Goal: Task Accomplishment & Management: Manage account settings

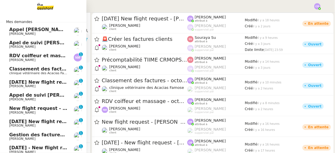
click at [43, 97] on span "[PERSON_NAME] de suivi [PERSON_NAME] - CYBERSERENO" at bounding box center [71, 95] width 124 height 5
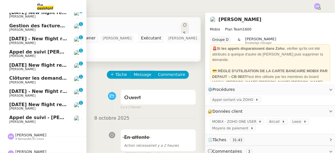
scroll to position [108, 0]
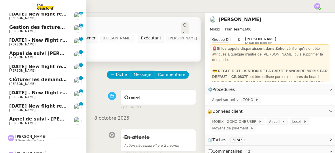
click at [42, 82] on span "Clôturer les demandes en cours" at bounding box center [50, 79] width 83 height 5
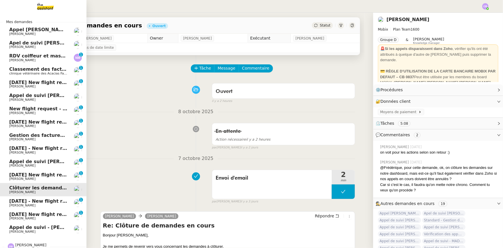
click at [46, 83] on span "14th October 2025 New flight request - Thomas Shanley" at bounding box center [67, 82] width 116 height 5
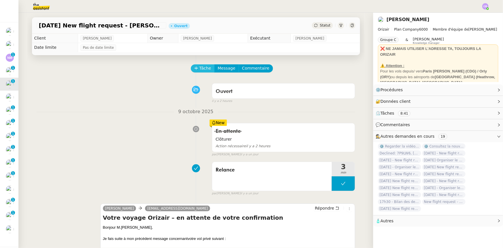
click at [197, 69] on button "Tâche" at bounding box center [203, 68] width 24 height 8
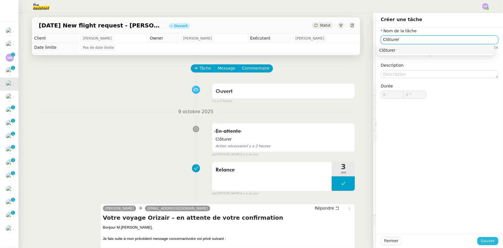
type input "Clôturer"
click at [335, 153] on span "Sauver" at bounding box center [488, 240] width 14 height 7
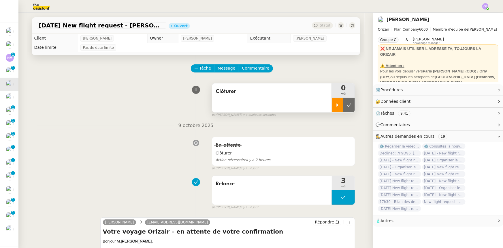
click at [333, 107] on div at bounding box center [338, 105] width 12 height 14
click at [335, 91] on link "Modifier" at bounding box center [483, 90] width 16 height 7
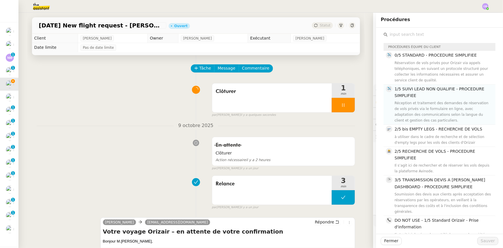
click at [335, 97] on span "1/5 SUIVI LEAD NON QUALIFIE - PROCEDURE SIMPLIFIEE" at bounding box center [440, 92] width 90 height 11
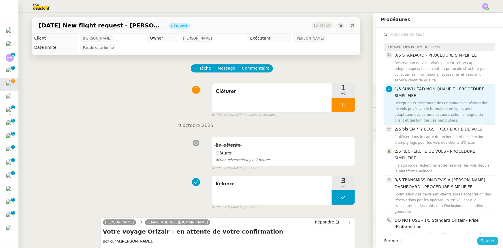
click at [335, 153] on span "Sauver" at bounding box center [488, 240] width 14 height 7
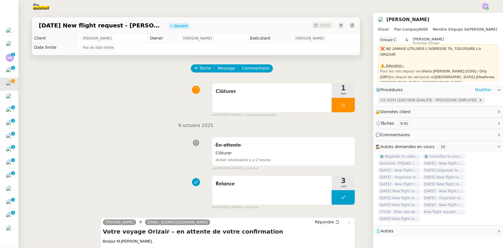
click at [335, 100] on span "1/5 SUIVI LEAD NON QUALIFIE - PROCEDURE SIMPLIFIEE" at bounding box center [429, 100] width 99 height 6
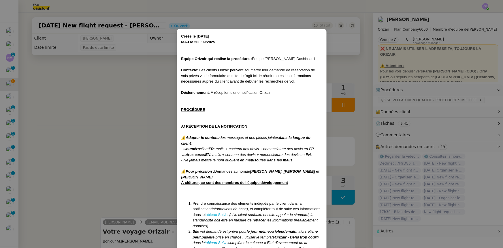
click at [225, 153] on link "tableau Suivi :" at bounding box center [217, 214] width 24 height 4
click at [145, 86] on nz-modal-container "Créée le 16/04/2025 MAJ le 203/09 /2025 Équipe Orizair qui réalise la procédure…" at bounding box center [251, 124] width 503 height 248
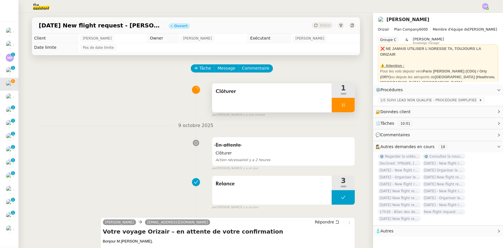
click at [333, 104] on div at bounding box center [343, 105] width 23 height 14
click at [335, 106] on icon at bounding box center [349, 104] width 4 height 3
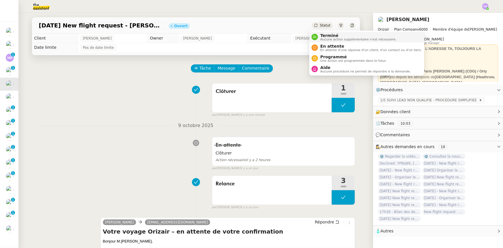
click at [325, 35] on span "Terminé" at bounding box center [358, 35] width 76 height 5
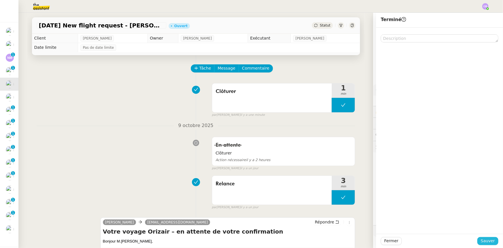
click at [335, 153] on span "Sauver" at bounding box center [488, 240] width 14 height 7
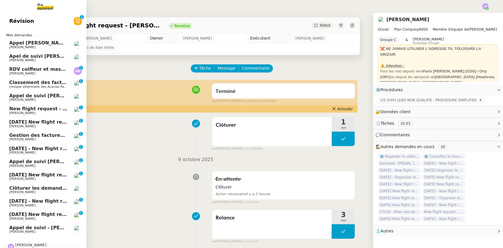
click at [26, 109] on span "New flight request - [PERSON_NAME]" at bounding box center [57, 108] width 96 height 5
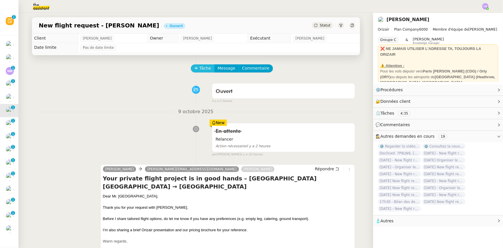
click at [200, 70] on span "Tâche" at bounding box center [206, 68] width 12 height 7
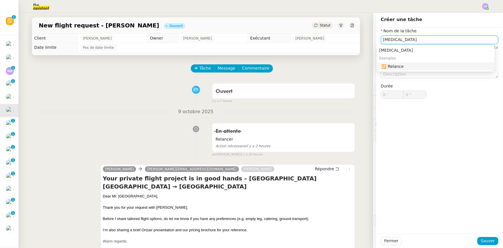
click at [335, 67] on div "🔁 Relance" at bounding box center [437, 66] width 111 height 5
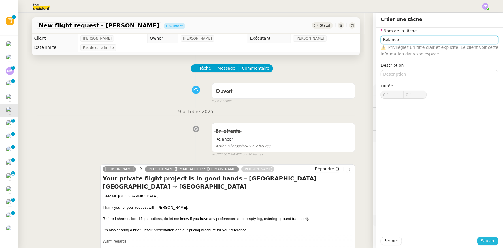
type input "Relance"
click at [335, 153] on span "Sauver" at bounding box center [488, 240] width 14 height 7
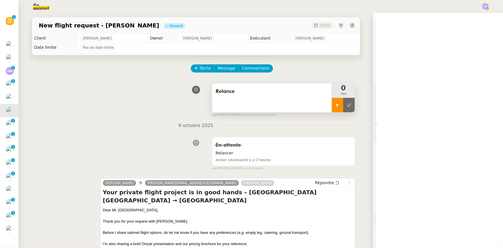
click at [334, 110] on div at bounding box center [338, 105] width 12 height 14
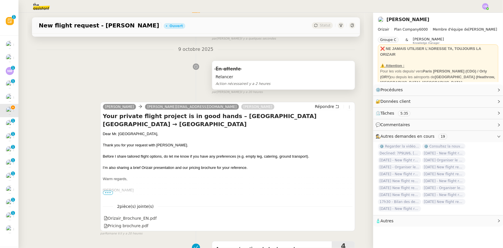
scroll to position [78, 0]
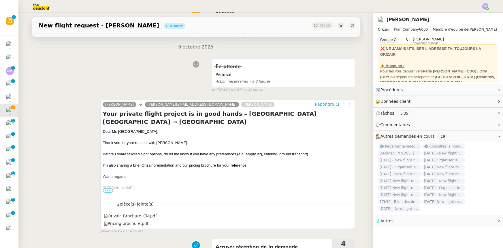
click at [322, 105] on span "Répondre" at bounding box center [324, 104] width 19 height 6
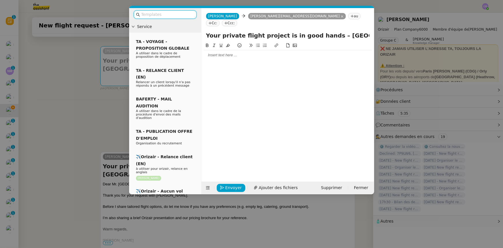
click at [181, 16] on input "text" at bounding box center [167, 14] width 52 height 7
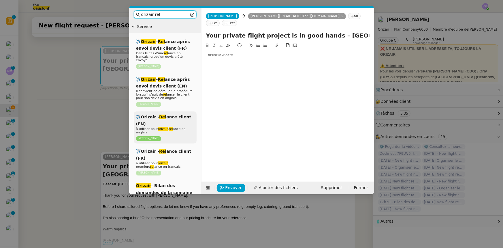
type input "orizair rel"
click at [180, 121] on div "✈️Orizair - Rel ance client (EN) à utiliser pour orizair , rel ance en anglais …" at bounding box center [165, 127] width 63 height 32
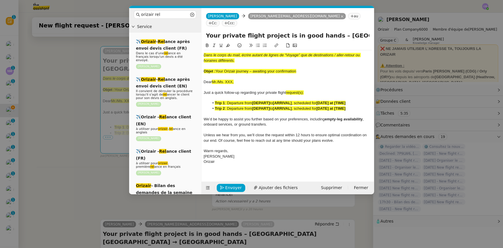
drag, startPoint x: 299, startPoint y: 63, endPoint x: 217, endPoint y: 63, distance: 81.3
click at [217, 69] on div "Objet : Your Orizair journey – awaiting your confirmation" at bounding box center [288, 71] width 168 height 5
copy span "Your Orizair journey – awaiting your confirmation"
drag, startPoint x: 321, startPoint y: 29, endPoint x: 207, endPoint y: 30, distance: 114.2
click at [207, 31] on input "Your private flight project is in good hands – [GEOGRAPHIC_DATA] [GEOGRAPHIC_DA…" at bounding box center [288, 35] width 164 height 9
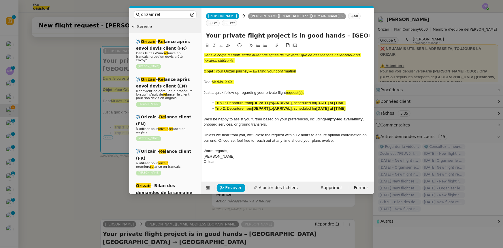
paste input "Orizair journey – awaiting your confirmation"
type input "Your Orizair journey – awaiting your confirmation – Rotterdam The Hague Airport…"
drag, startPoint x: 299, startPoint y: 65, endPoint x: 204, endPoint y: 47, distance: 97.1
click at [204, 50] on div "Dans le corps du mail, écrire autant de lignes de “Voyage” que de destinations …" at bounding box center [288, 108] width 168 height 117
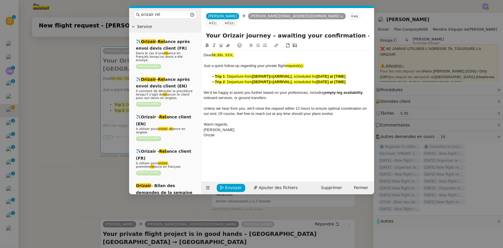
drag, startPoint x: 236, startPoint y: 48, endPoint x: 212, endPoint y: 47, distance: 23.7
click at [212, 52] on div "Dear Mr./Ms. XXX," at bounding box center [288, 54] width 168 height 5
click at [228, 43] on icon at bounding box center [228, 45] width 4 height 4
click at [115, 153] on nz-modal-container "orizair rel Service ✈️ Orizair - Rel ance après envoi devis client (FR) Dans le…" at bounding box center [251, 124] width 503 height 248
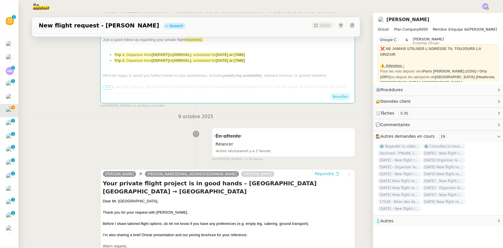
scroll to position [131, 0]
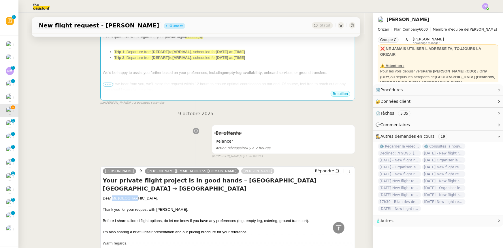
drag, startPoint x: 131, startPoint y: 199, endPoint x: 110, endPoint y: 198, distance: 20.8
click at [110, 153] on div "Dear [PERSON_NAME]," at bounding box center [228, 198] width 250 height 6
copy div "[PERSON_NAME],"
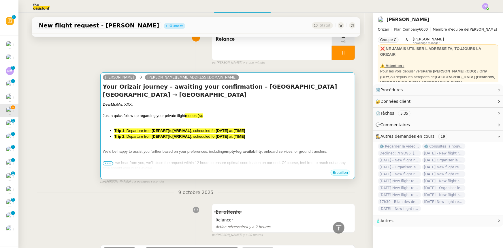
click at [154, 150] on span "We’d be happy to assist you further based on your preferences, including" at bounding box center [163, 151] width 121 height 4
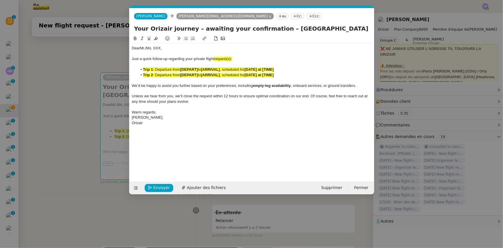
scroll to position [0, 29]
drag, startPoint x: 164, startPoint y: 48, endPoint x: 142, endPoint y: 46, distance: 22.0
click at [142, 46] on div "Dear Mr./Ms. XXX," at bounding box center [252, 48] width 240 height 5
paste div
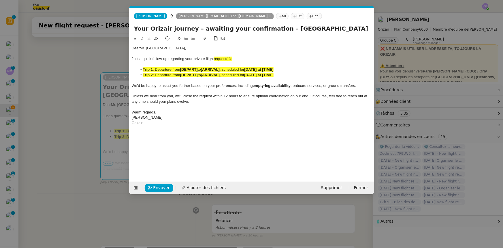
click at [232, 59] on span "request(s):" at bounding box center [223, 59] width 18 height 4
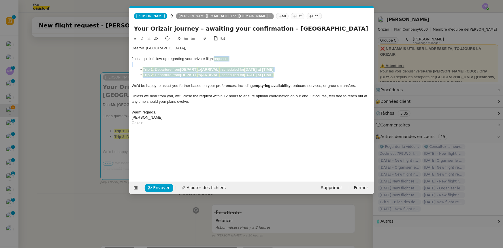
drag, startPoint x: 281, startPoint y: 75, endPoint x: 215, endPoint y: 58, distance: 67.9
click at [215, 58] on div "Dear Mr. Mabrouk, Just a quick follow-up regarding your private flight request …" at bounding box center [252, 85] width 240 height 85
click at [155, 38] on icon at bounding box center [156, 38] width 4 height 4
click at [217, 95] on span "Unless we hear from you, we’ll close the request within 12 hours to ensure opti…" at bounding box center [250, 99] width 237 height 10
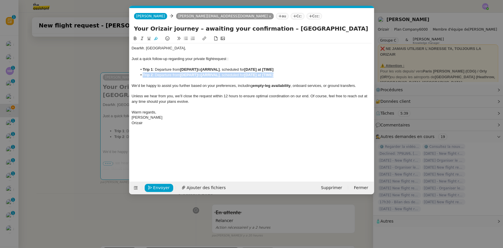
drag, startPoint x: 282, startPoint y: 75, endPoint x: 141, endPoint y: 73, distance: 141.0
click at [141, 73] on li "Trip 2 : Departure from [DEPART] to [ARRIVAL] , scheduled for [DATE] at [TIME]" at bounding box center [254, 74] width 235 height 5
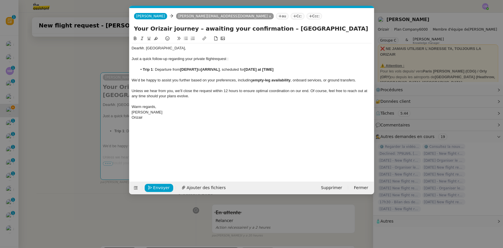
drag, startPoint x: 275, startPoint y: 28, endPoint x: 355, endPoint y: 31, distance: 79.7
click at [335, 31] on input "Your Orizair journey – awaiting your confirmation – Rotterdam The Hague Airport…" at bounding box center [252, 28] width 236 height 9
click at [191, 69] on strong "[DEPART]" at bounding box center [189, 69] width 18 height 4
click at [182, 69] on li "Trip 1 : Departure from [ Rotterdam The Hague Airport to [ARRIVAL] , scheduled …" at bounding box center [254, 69] width 235 height 5
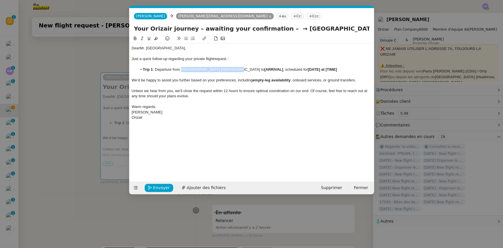
drag, startPoint x: 230, startPoint y: 69, endPoint x: 182, endPoint y: 69, distance: 47.6
click at [182, 69] on li "Trip 1 : Departure from Rotterdam The Hague Airport to [ARRIVAL] , scheduled fo…" at bounding box center [254, 69] width 235 height 5
click at [136, 39] on icon at bounding box center [135, 38] width 4 height 4
drag, startPoint x: 284, startPoint y: 27, endPoint x: 349, endPoint y: 28, distance: 65.5
click at [335, 28] on input "Your Orizair journey – awaiting your confirmation – → London Stansted Airport" at bounding box center [252, 28] width 236 height 9
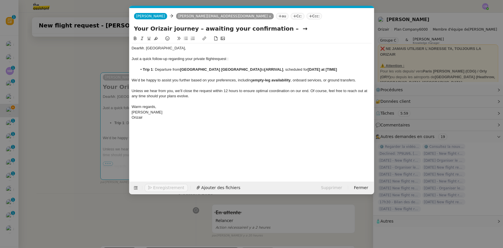
click at [264, 70] on strong "[ARRIVAL]" at bounding box center [273, 69] width 19 height 4
click at [240, 69] on li "Trip 1 : Departure from Rotterdam The Hague Airport to [ London Stansted Airpor…" at bounding box center [254, 69] width 235 height 5
drag, startPoint x: 279, startPoint y: 69, endPoint x: 239, endPoint y: 69, distance: 39.2
click at [239, 69] on li "Trip 1 : Departure from Rotterdam The Hague Airport to London Stansted Airport,…" at bounding box center [254, 69] width 235 height 5
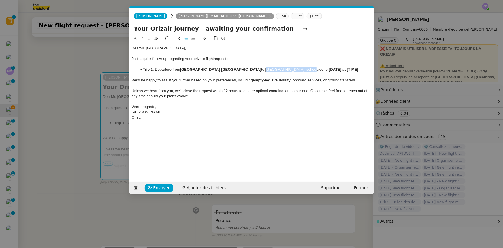
click at [134, 38] on icon at bounding box center [135, 38] width 3 height 3
drag, startPoint x: 280, startPoint y: 29, endPoint x: 271, endPoint y: 29, distance: 9.5
click at [271, 29] on input "Your Orizair journey – awaiting your confirmation – →" at bounding box center [252, 28] width 236 height 9
type input "Your Orizair journey – awaiting your confirmation"
click at [329, 70] on strong "[DATE] at [TIME]" at bounding box center [343, 69] width 29 height 4
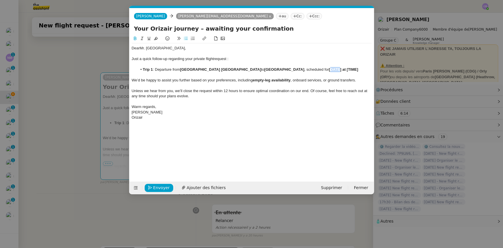
click at [329, 70] on strong "[DATE] at [TIME]" at bounding box center [343, 69] width 29 height 4
click at [329, 69] on strong "[16th October 2025 at [TIME]" at bounding box center [344, 69] width 31 height 4
click at [156, 69] on li "Trip 1 : Departure from Rotterdam The Hague Airport to London Stansted Airport …" at bounding box center [254, 69] width 235 height 5
click at [335, 69] on strong "16th October 2025 at [TIME]" at bounding box center [331, 69] width 29 height 4
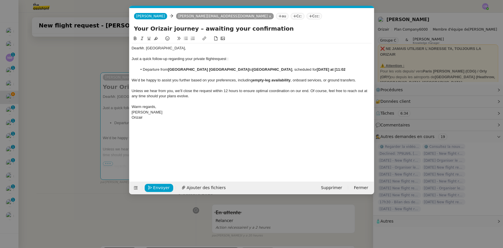
click at [335, 69] on strong "16th October 2025 at [11:02" at bounding box center [331, 69] width 29 height 4
drag, startPoint x: 254, startPoint y: 86, endPoint x: 257, endPoint y: 89, distance: 4.6
click at [254, 86] on div at bounding box center [252, 85] width 240 height 5
click at [107, 58] on nz-modal-container "orizair rel Service ✈️ Orizair - Rel ance après envoi devis client (FR) Dans le…" at bounding box center [251, 124] width 503 height 248
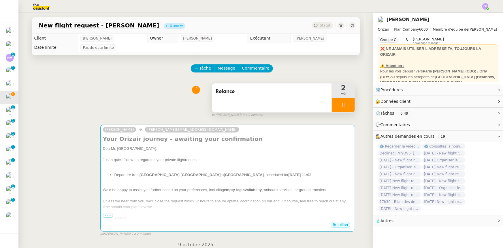
click at [332, 104] on div at bounding box center [343, 105] width 23 height 14
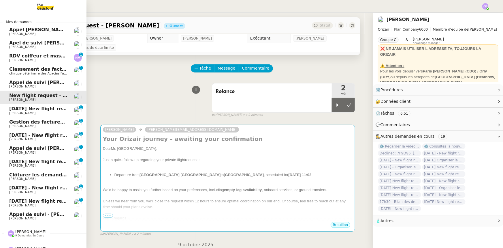
click at [35, 110] on span "16th March 2026 New flight request - Reni Petkova" at bounding box center [67, 108] width 116 height 5
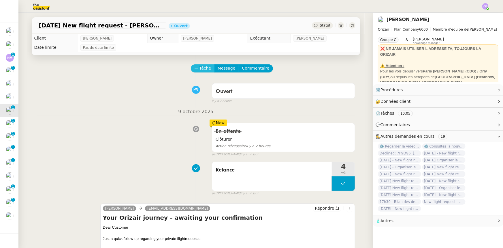
click at [200, 69] on span "Tâche" at bounding box center [206, 68] width 12 height 7
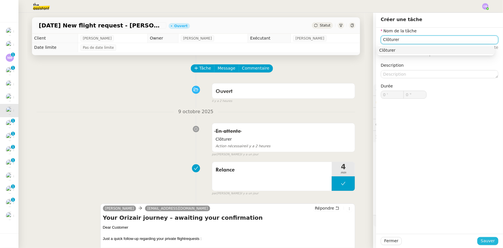
type input "Clôturer"
click at [335, 153] on span "Sauver" at bounding box center [488, 240] width 14 height 7
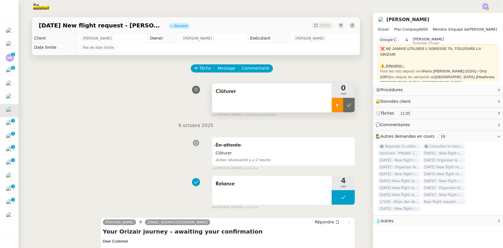
click at [335, 107] on icon at bounding box center [337, 105] width 5 height 5
click at [332, 102] on div at bounding box center [343, 105] width 23 height 14
click at [335, 107] on button at bounding box center [350, 105] width 12 height 14
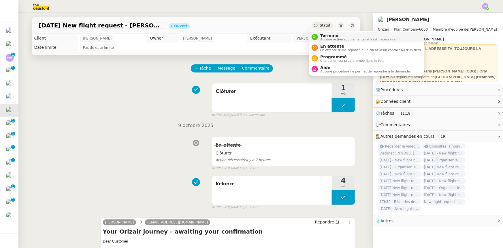
click at [322, 36] on span "Terminé" at bounding box center [358, 35] width 76 height 5
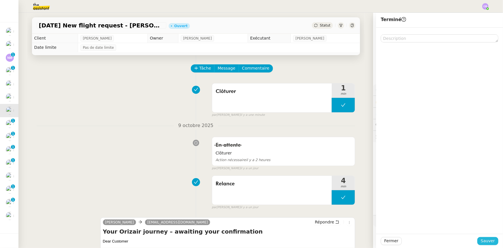
click at [335, 153] on span "Sauver" at bounding box center [488, 240] width 14 height 7
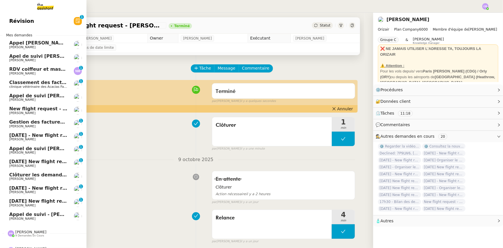
click at [42, 135] on span "14th February 2026 - New flight request - Paul Konnully" at bounding box center [68, 134] width 119 height 5
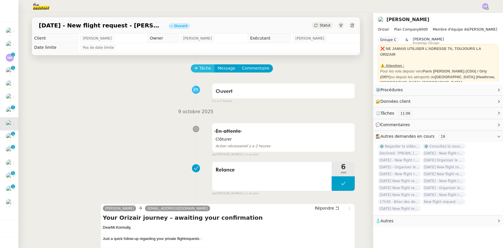
click at [200, 71] on span "Tâche" at bounding box center [206, 68] width 12 height 7
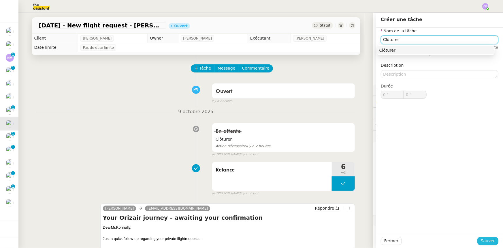
type input "Clôturer"
click at [335, 153] on span "Sauver" at bounding box center [488, 240] width 14 height 7
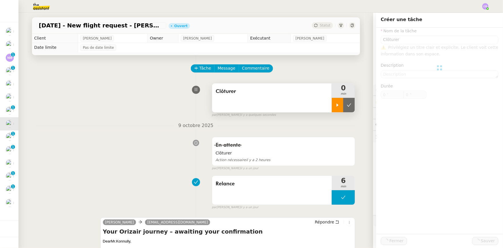
click at [335, 106] on icon at bounding box center [337, 105] width 5 height 5
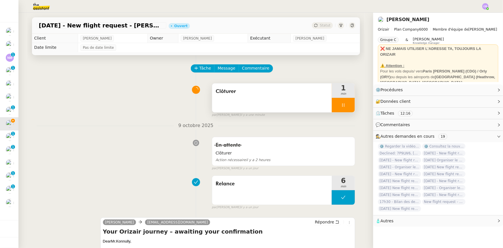
click at [332, 105] on div at bounding box center [343, 105] width 23 height 14
click at [335, 109] on button at bounding box center [350, 105] width 12 height 14
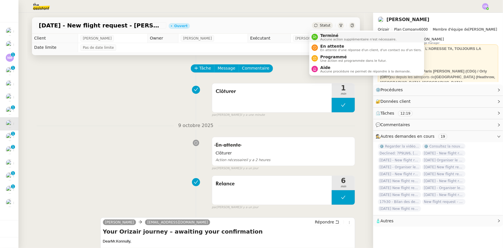
click at [326, 36] on span "Terminé" at bounding box center [358, 35] width 76 height 5
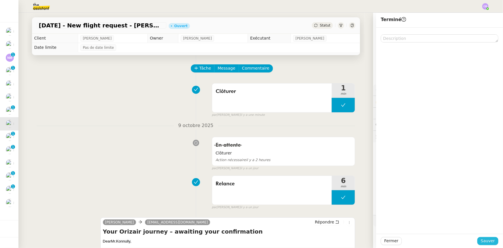
click at [335, 153] on span "Sauver" at bounding box center [488, 240] width 14 height 7
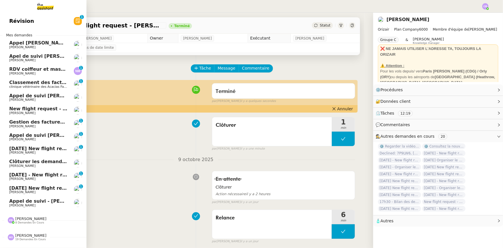
click at [38, 148] on span "14th October 2025 New flight request - Daniel Tarnok" at bounding box center [67, 148] width 116 height 5
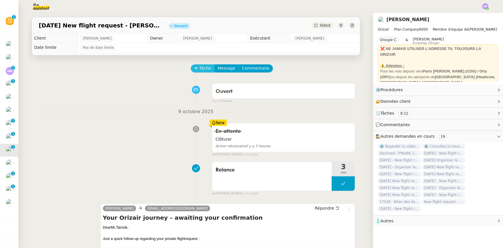
click at [200, 70] on span "Tâche" at bounding box center [206, 68] width 12 height 7
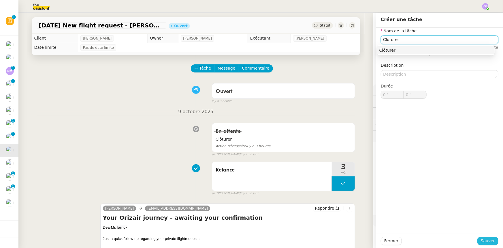
type input "Clôturer"
click at [335, 153] on span "Sauver" at bounding box center [488, 240] width 14 height 7
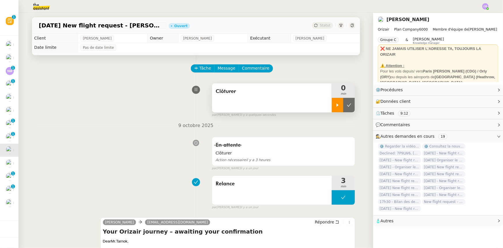
click at [333, 109] on div at bounding box center [338, 105] width 12 height 14
click at [332, 104] on div at bounding box center [343, 105] width 23 height 14
click at [335, 106] on button at bounding box center [350, 105] width 12 height 14
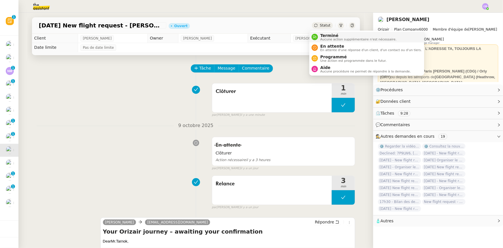
click at [328, 39] on span "Aucune action supplémentaire n'est nécessaire." at bounding box center [358, 39] width 76 height 3
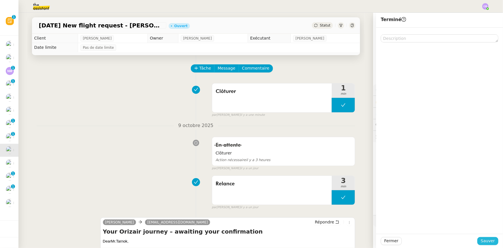
click at [335, 153] on span "Sauver" at bounding box center [488, 240] width 14 height 7
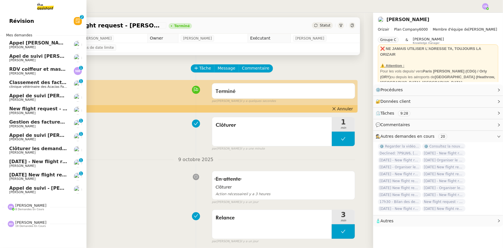
click at [38, 153] on span "[DATE] - New flight request - [PERSON_NAME]" at bounding box center [68, 161] width 119 height 5
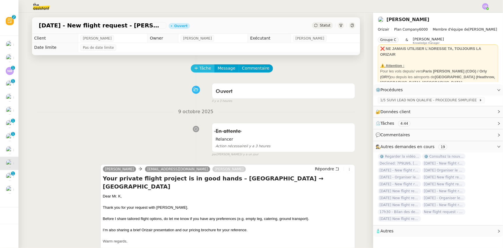
click at [200, 69] on span "Tâche" at bounding box center [206, 68] width 12 height 7
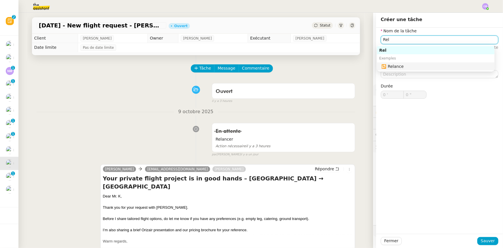
click at [335, 67] on div "🔁 Relance" at bounding box center [437, 66] width 111 height 5
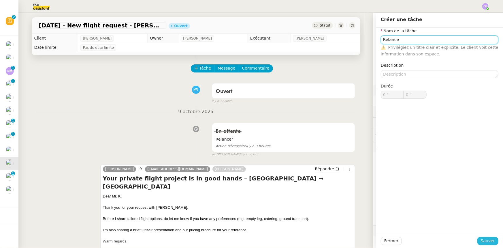
type input "Relance"
click at [335, 153] on span "Sauver" at bounding box center [488, 240] width 14 height 7
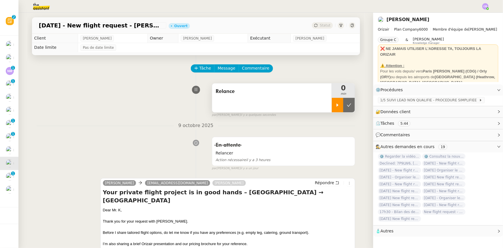
click at [335, 107] on icon at bounding box center [337, 105] width 5 height 5
click at [322, 153] on span "Répondre" at bounding box center [324, 183] width 19 height 6
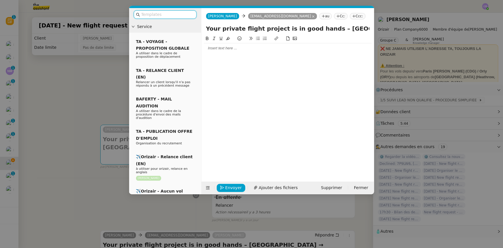
click at [172, 15] on input "text" at bounding box center [167, 14] width 52 height 7
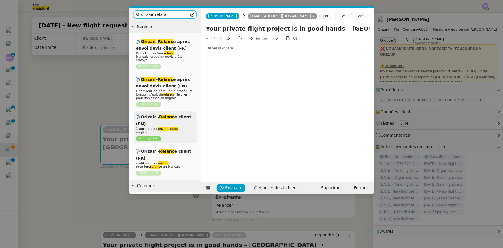
type input "orizair relanc"
click at [171, 121] on div "✈️Orizair - Relanc e client (EN) à utiliser pour orizair , relanc e en anglais …" at bounding box center [165, 127] width 63 height 32
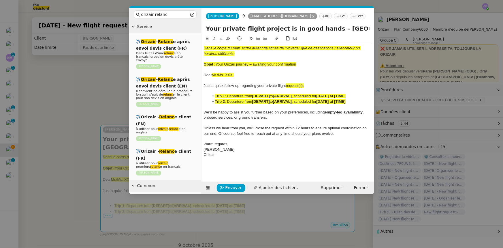
drag, startPoint x: 297, startPoint y: 65, endPoint x: 217, endPoint y: 64, distance: 80.5
click at [217, 64] on div "Objet : Your Orizair journey – awaiting your confirmation" at bounding box center [288, 64] width 168 height 5
copy span "Your Orizair journey – awaiting your confirmation"
drag, startPoint x: 321, startPoint y: 27, endPoint x: 206, endPoint y: 30, distance: 115.7
click at [206, 30] on div "Your private flight project is in good hands – London Biggin Hill Airport → Par…" at bounding box center [288, 29] width 173 height 11
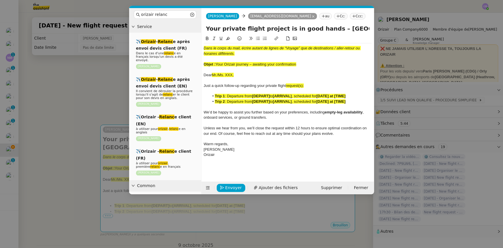
paste input "Orizair journey – awaiting your confirmation"
type input "Your Orizair journey – awaiting your confirmation – London Biggin Hill Airport …"
drag, startPoint x: 299, startPoint y: 65, endPoint x: 204, endPoint y: 47, distance: 96.5
click at [204, 47] on div "Dans le corps du mail, écrire autant de lignes de “Voyage” que de destinations …" at bounding box center [288, 101] width 168 height 117
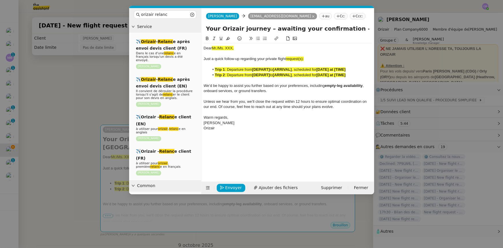
drag, startPoint x: 236, startPoint y: 48, endPoint x: 212, endPoint y: 48, distance: 23.9
click at [212, 48] on div "Dear Mr./Ms. XXX," at bounding box center [288, 48] width 168 height 5
click at [227, 40] on icon at bounding box center [228, 38] width 4 height 4
click at [227, 57] on span "Just a quick follow-up regarding your private flight" at bounding box center [245, 59] width 82 height 4
drag, startPoint x: 234, startPoint y: 47, endPoint x: 221, endPoint y: 47, distance: 12.4
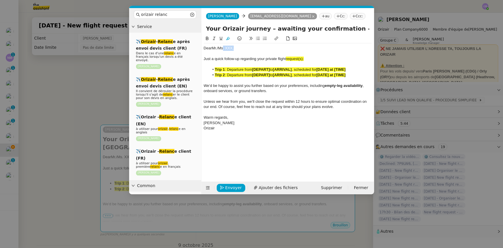
click at [221, 47] on div "Dear Mr./Ms. XXX," at bounding box center [288, 48] width 168 height 5
click at [304, 60] on span "request(s):" at bounding box center [295, 59] width 18 height 4
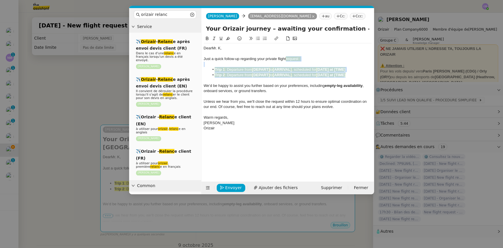
drag, startPoint x: 352, startPoint y: 75, endPoint x: 287, endPoint y: 59, distance: 66.5
click at [287, 59] on div "Dear Mr. K, Just a quick follow-up regarding your private flight request : Trip…" at bounding box center [288, 88] width 168 height 90
click at [227, 38] on icon at bounding box center [228, 38] width 4 height 4
click at [240, 89] on span ", onboard services, or ground transfers." at bounding box center [284, 88] width 161 height 10
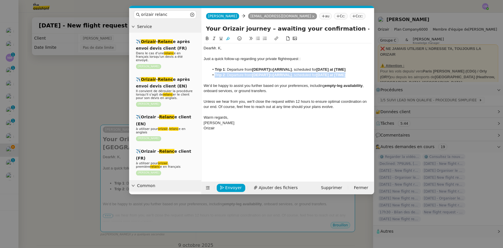
drag, startPoint x: 352, startPoint y: 75, endPoint x: 211, endPoint y: 75, distance: 140.5
click at [211, 75] on li "Trip 2 : Departure from [DEPART] to [ARRIVAL] , scheduled for [DATE] at [TIME]" at bounding box center [290, 74] width 163 height 5
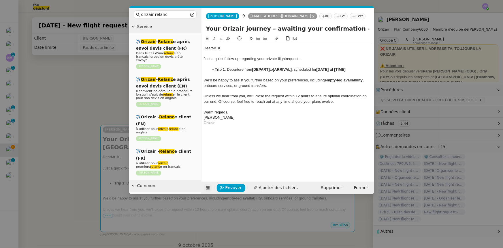
click at [208, 153] on icon at bounding box center [208, 187] width 4 height 3
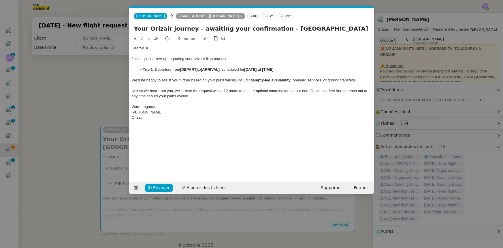
drag, startPoint x: 275, startPoint y: 28, endPoint x: 347, endPoint y: 27, distance: 71.5
click at [335, 27] on input "Your Orizair journey – awaiting your confirmation – London Biggin Hill Airport …" at bounding box center [252, 28] width 236 height 9
click at [189, 69] on strong "[DEPART]" at bounding box center [189, 69] width 18 height 4
click at [183, 68] on li "Trip 1 : Departure from [ London Biggin Hill Airport to [ARRIVAL] , scheduled f…" at bounding box center [254, 69] width 235 height 5
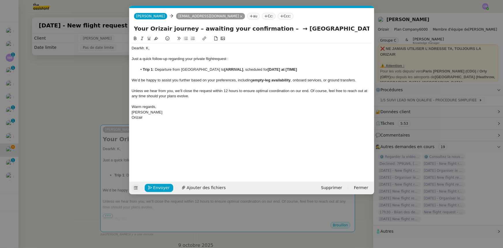
drag, startPoint x: 223, startPoint y: 69, endPoint x: 182, endPoint y: 70, distance: 41.0
click at [182, 70] on li "Trip 1 : Departure from London Biggin Hill Airport to [ARRIVAL] , scheduled for…" at bounding box center [254, 69] width 235 height 5
click at [135, 39] on icon at bounding box center [135, 38] width 4 height 4
drag, startPoint x: 284, startPoint y: 28, endPoint x: 355, endPoint y: 27, distance: 71.2
click at [335, 27] on input "Your Orizair journey – awaiting your confirmation – → Paris Beauvais Tillé Airp…" at bounding box center [252, 28] width 236 height 9
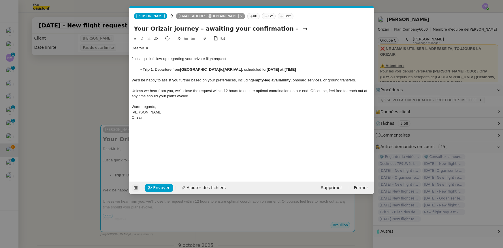
click at [242, 69] on strong "[ARRIVAL]" at bounding box center [233, 69] width 19 height 4
click at [234, 69] on li "Trip 1 : Departure from London Biggin Hill Airport to [ Paris Beauvais Tillé Ai…" at bounding box center [254, 69] width 235 height 5
drag, startPoint x: 277, startPoint y: 68, endPoint x: 234, endPoint y: 69, distance: 43.6
click at [234, 69] on li "Trip 1 : Departure from London Biggin Hill Airport to Paris Beauvais Tillé Airp…" at bounding box center [254, 69] width 235 height 5
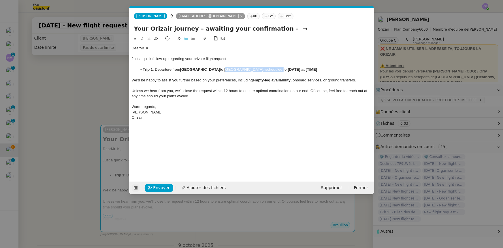
click at [135, 37] on icon at bounding box center [135, 38] width 4 height 4
click at [284, 29] on input "Your Orizair journey – awaiting your confirmation – →" at bounding box center [252, 28] width 236 height 9
type input "Your Orizair journey – awaiting your confirmation"
click at [155, 69] on li "Trip 1 : Departure from London Biggin Hill Airport to Paris Beauvais Tillé Airp…" at bounding box center [254, 69] width 235 height 5
click at [104, 89] on nz-modal-container "orizair relanc Service ✈️ Orizair - Relanc e après envoi devis client (FR) Dans…" at bounding box center [251, 124] width 503 height 248
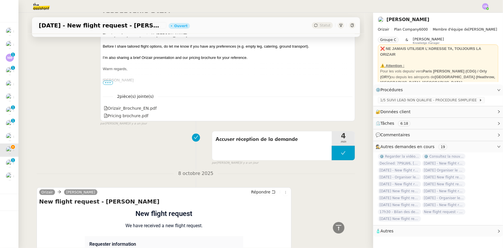
scroll to position [378, 0]
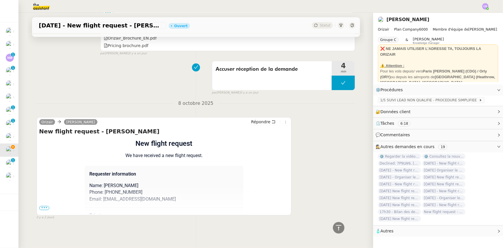
click at [46, 153] on span "•••" at bounding box center [44, 208] width 10 height 4
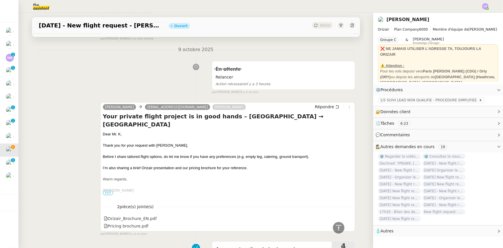
scroll to position [37, 0]
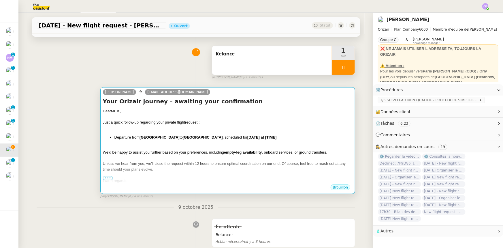
click at [222, 125] on div "Just a quick follow-up regarding your private flight request :" at bounding box center [228, 122] width 250 height 6
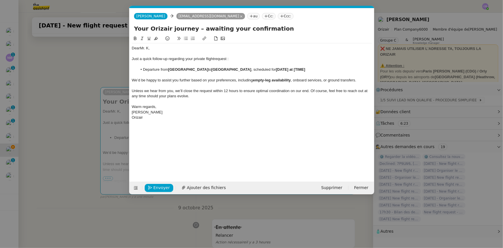
scroll to position [0, 35]
click at [303, 70] on strong "[DATE] at [TIME]" at bounding box center [290, 69] width 29 height 4
click at [296, 69] on strong "[15th December 2025 at [TIME]" at bounding box center [291, 69] width 31 height 4
click at [305, 69] on strong "15th December 2025 at [TIME]" at bounding box center [290, 69] width 29 height 4
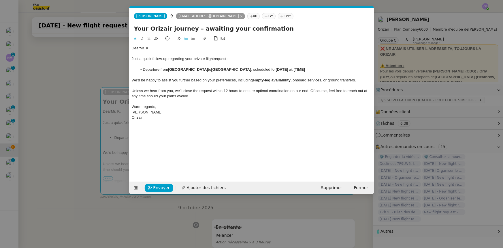
click at [305, 69] on strong "15th December 2025 at [TIME]" at bounding box center [290, 69] width 29 height 4
click at [305, 68] on strong "15th December 2025 at [18:10" at bounding box center [290, 69] width 29 height 4
click at [163, 153] on span "Envoyer" at bounding box center [161, 187] width 16 height 7
click at [170, 153] on span "Confirmer l'envoi" at bounding box center [170, 187] width 35 height 7
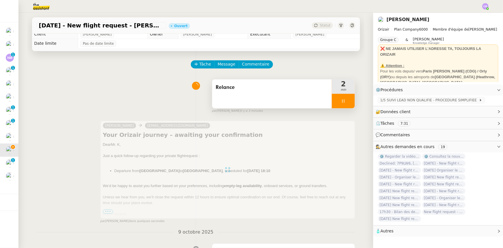
scroll to position [0, 0]
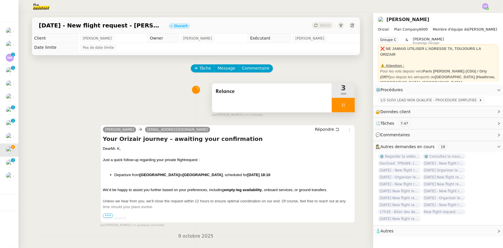
click at [332, 106] on div at bounding box center [343, 105] width 23 height 14
click at [335, 106] on icon at bounding box center [349, 105] width 5 height 5
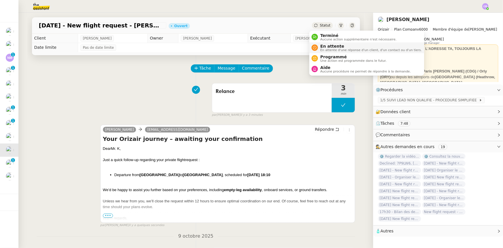
click at [327, 46] on span "En attente" at bounding box center [371, 46] width 102 height 5
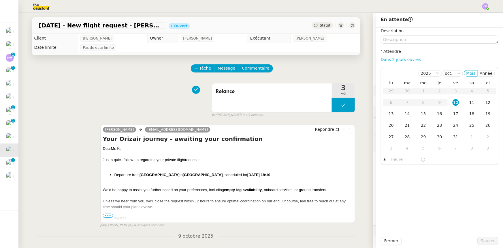
click at [335, 61] on link "Dans 2 jours ouvrés" at bounding box center [401, 59] width 40 height 5
type input "07:00"
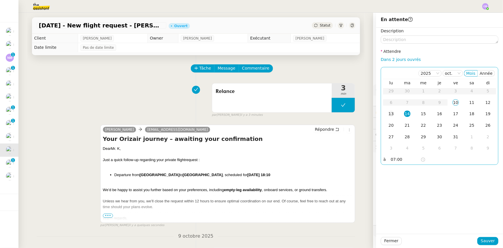
click at [335, 114] on div "13" at bounding box center [391, 113] width 6 height 6
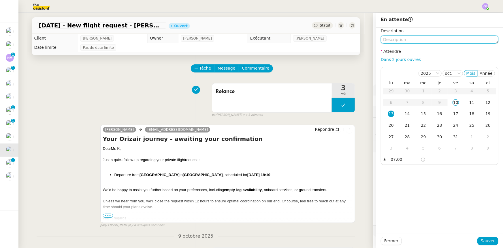
click at [335, 40] on textarea at bounding box center [440, 39] width 118 height 8
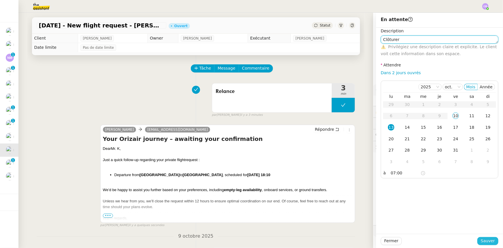
type textarea "Clôturer"
click at [335, 153] on span "Sauver" at bounding box center [488, 240] width 14 height 7
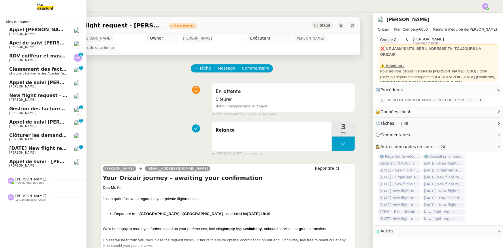
click at [23, 149] on span "15th November 2025 New flight request - Dovile Zilinkiene" at bounding box center [67, 147] width 116 height 5
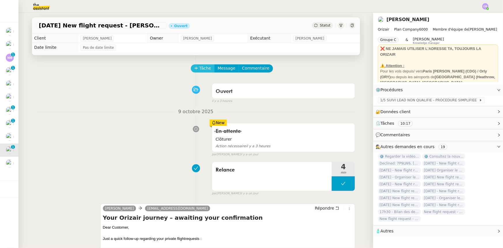
click at [200, 69] on span "Tâche" at bounding box center [206, 68] width 12 height 7
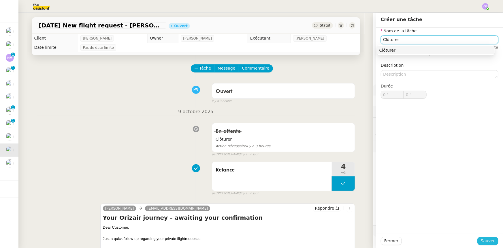
type input "Clôturer"
click at [335, 153] on span "Sauver" at bounding box center [488, 240] width 14 height 7
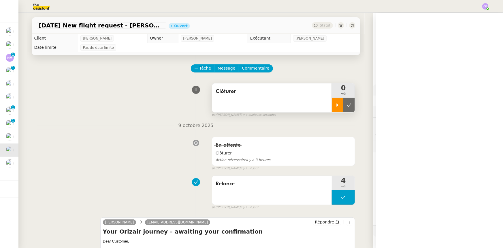
click at [335, 107] on icon at bounding box center [337, 105] width 5 height 5
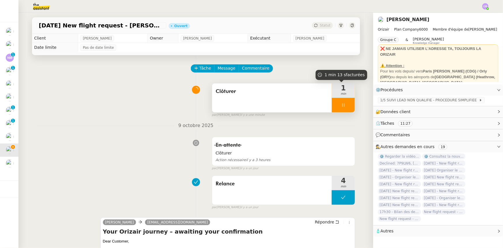
click at [332, 103] on div at bounding box center [343, 105] width 23 height 14
click at [335, 107] on icon at bounding box center [349, 105] width 5 height 5
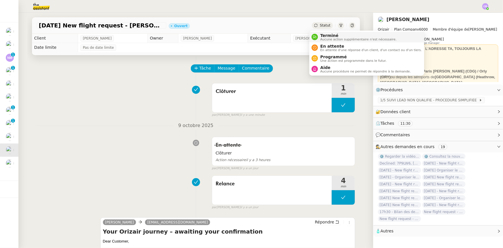
click at [326, 36] on span "Terminé" at bounding box center [358, 35] width 76 height 5
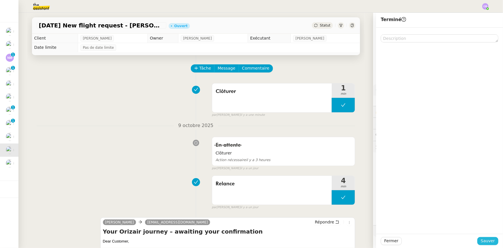
click at [335, 153] on span "Sauver" at bounding box center [488, 240] width 14 height 7
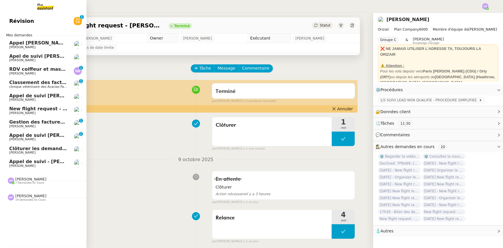
click at [26, 153] on span "7 demandes en cours" at bounding box center [29, 182] width 29 height 3
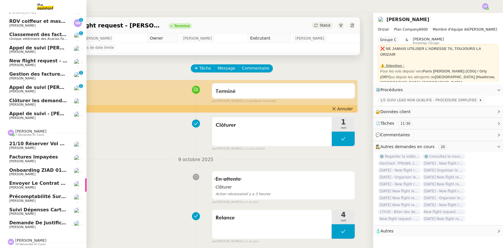
scroll to position [50, 0]
click at [20, 130] on span "[PERSON_NAME]" at bounding box center [30, 131] width 31 height 4
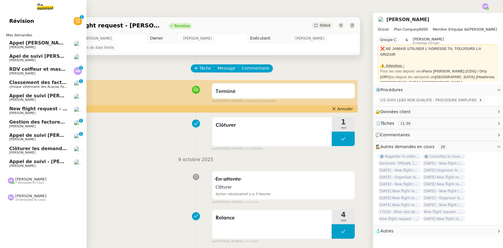
scroll to position [0, 0]
click at [20, 153] on span "[PERSON_NAME]" at bounding box center [30, 196] width 31 height 4
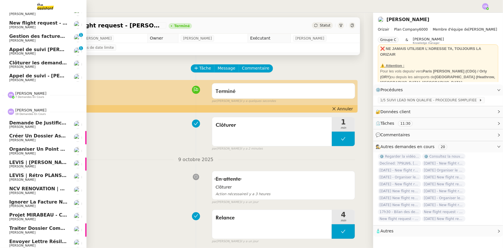
scroll to position [78, 0]
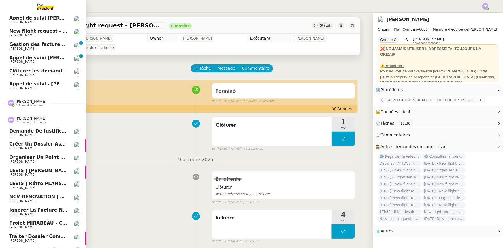
click at [26, 121] on span "19 demandes en cours" at bounding box center [30, 122] width 31 height 3
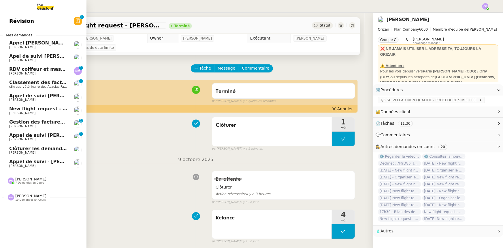
click at [38, 123] on span "Gestion des factures d'achat - septembre/octobre" at bounding box center [73, 121] width 129 height 5
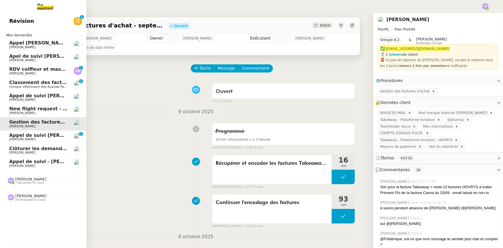
click at [42, 149] on span "Clôturer les demandes en cours" at bounding box center [50, 148] width 83 height 5
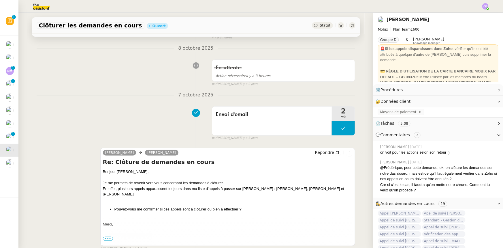
scroll to position [78, 0]
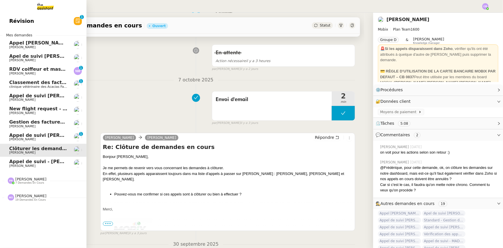
click at [36, 135] on span "[PERSON_NAME] de suivi [PERSON_NAME] - MONAPP" at bounding box center [63, 134] width 109 height 5
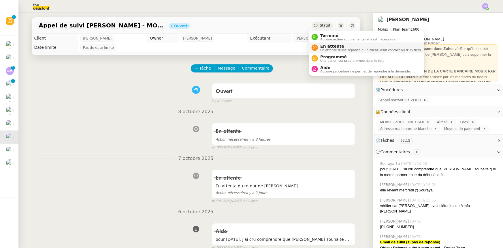
click at [329, 48] on span "En attente d'une réponse d'un client, d'un contact ou d'un tiers." at bounding box center [371, 49] width 102 height 3
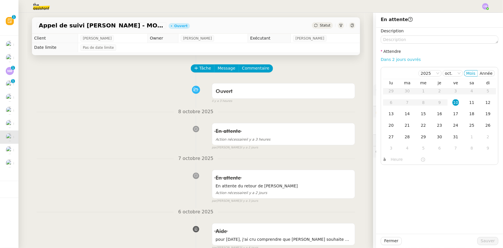
click at [335, 60] on link "Dans 2 jours ouvrés" at bounding box center [401, 59] width 40 height 5
type input "07:00"
click at [335, 153] on span "Sauver" at bounding box center [488, 240] width 14 height 7
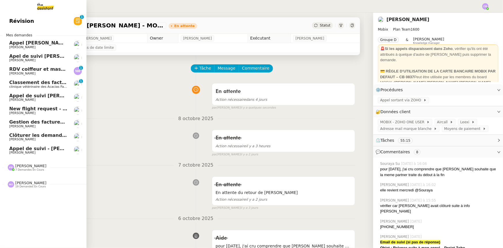
click at [54, 94] on span "[PERSON_NAME] de suivi [PERSON_NAME] - CYBERSERENO" at bounding box center [71, 95] width 124 height 5
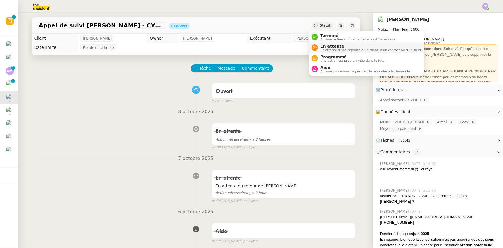
click at [331, 48] on span "En attente d'une réponse d'un client, d'un contact ou d'un tiers." at bounding box center [371, 49] width 102 height 3
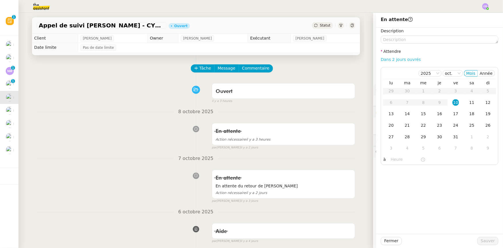
click at [335, 61] on link "Dans 2 jours ouvrés" at bounding box center [401, 59] width 40 height 5
type input "07:00"
click at [335, 153] on span "Sauver" at bounding box center [488, 240] width 14 height 7
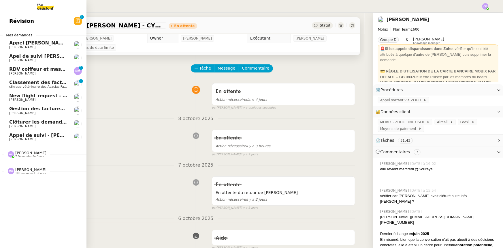
click at [50, 123] on span "Clôturer les demandes en cours" at bounding box center [50, 121] width 83 height 5
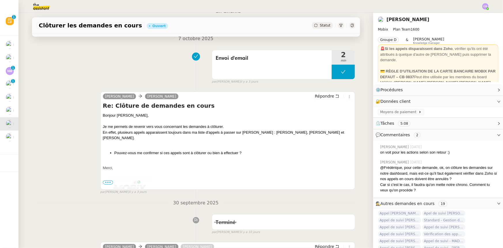
scroll to position [131, 0]
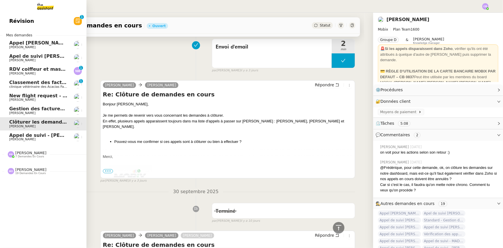
click at [45, 136] on span "[PERSON_NAME] de suivi - [PERSON_NAME]" at bounding box center [60, 134] width 102 height 5
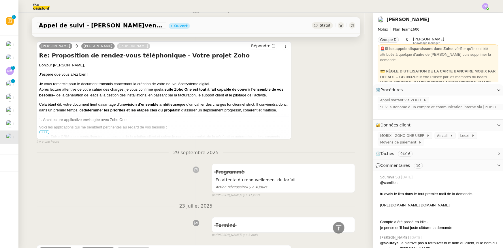
scroll to position [105, 0]
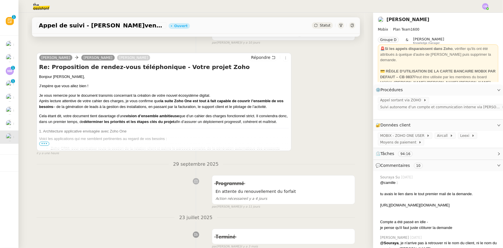
click at [40, 144] on span "•••" at bounding box center [44, 144] width 10 height 4
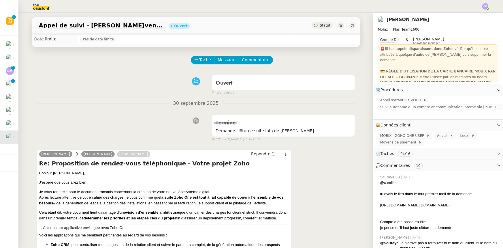
scroll to position [0, 0]
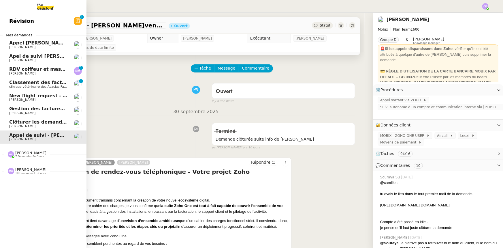
click at [32, 57] on span "[PERSON_NAME] de suivi [PERSON_NAME] ([DOMAIN_NAME])" at bounding box center [72, 55] width 127 height 5
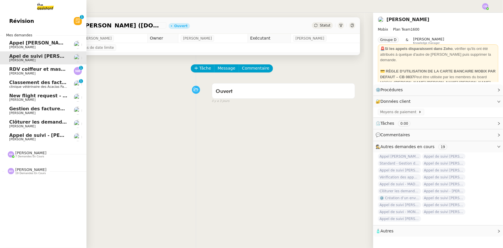
click at [30, 43] on span "[PERSON_NAME] - [PERSON_NAME]" at bounding box center [62, 42] width 107 height 5
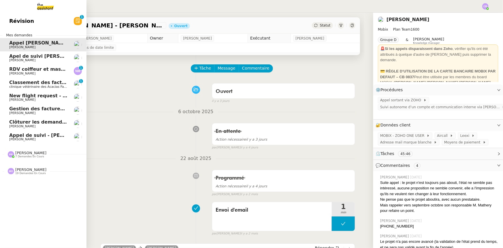
click at [29, 135] on span "[PERSON_NAME] de suivi - [PERSON_NAME]" at bounding box center [60, 134] width 102 height 5
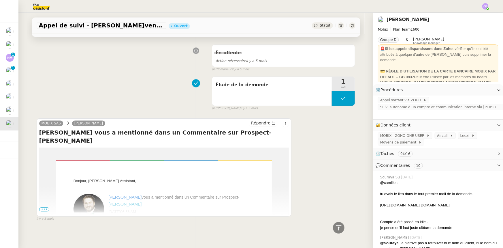
scroll to position [3918, 0]
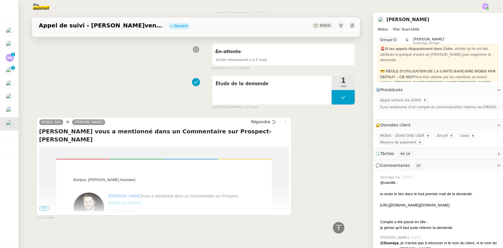
click at [142, 153] on link "Jean-Lou Renaud" at bounding box center [124, 202] width 33 height 5
click at [335, 153] on icon at bounding box center [338, 227] width 7 height 7
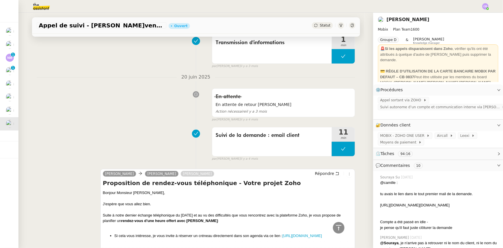
scroll to position [0, 0]
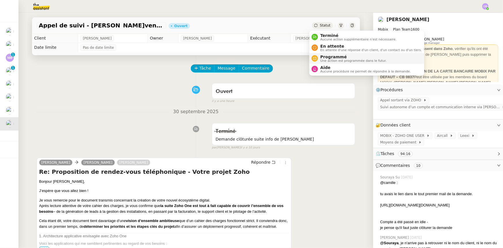
click at [331, 59] on span "Une action est programmée dans le futur." at bounding box center [353, 60] width 66 height 3
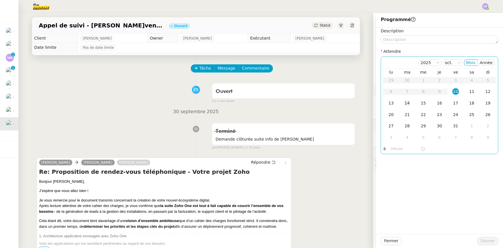
click at [335, 104] on div "14" at bounding box center [407, 103] width 6 height 6
click at [335, 151] on input "text" at bounding box center [406, 148] width 30 height 7
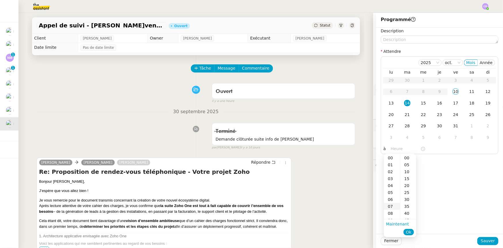
click at [335, 153] on div "07" at bounding box center [392, 206] width 16 height 7
click at [335, 153] on div "00" at bounding box center [409, 157] width 16 height 7
type input "07:00"
click at [335, 153] on span "Ok" at bounding box center [408, 232] width 5 height 6
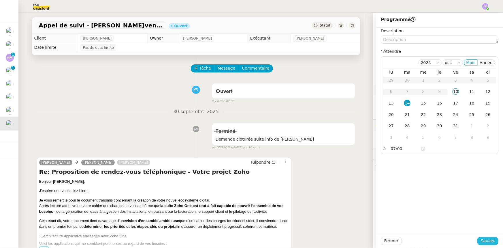
click at [335, 153] on span "Sauver" at bounding box center [488, 240] width 14 height 7
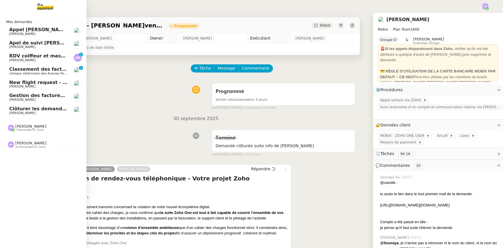
click at [27, 71] on span "Classement des factures - octobre 2025" at bounding box center [61, 68] width 104 height 5
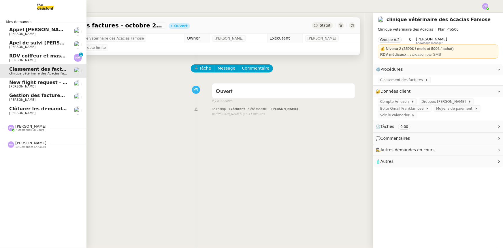
click at [28, 29] on span "[PERSON_NAME] - [PERSON_NAME]" at bounding box center [62, 29] width 107 height 5
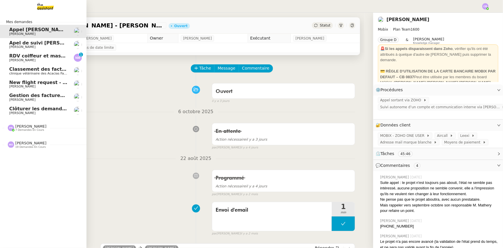
drag, startPoint x: 20, startPoint y: 46, endPoint x: 124, endPoint y: 32, distance: 104.4
click at [20, 46] on span "[PERSON_NAME]" at bounding box center [22, 47] width 26 height 4
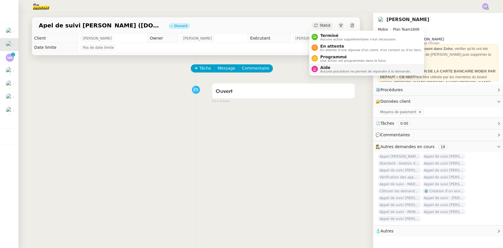
click at [335, 69] on span "Aide" at bounding box center [365, 67] width 91 height 5
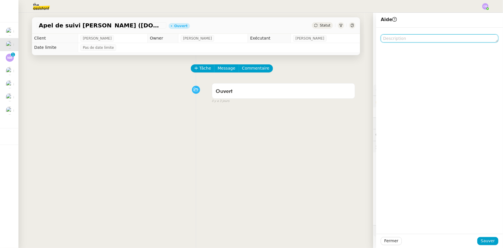
click at [335, 38] on textarea at bounding box center [440, 38] width 118 height 8
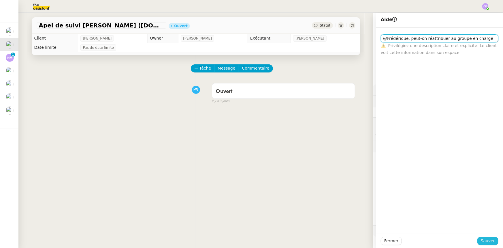
type textarea "@Frédérique, peut-on réattribuer au groupe en charge ?"
click at [335, 153] on span "Sauver" at bounding box center [488, 240] width 14 height 7
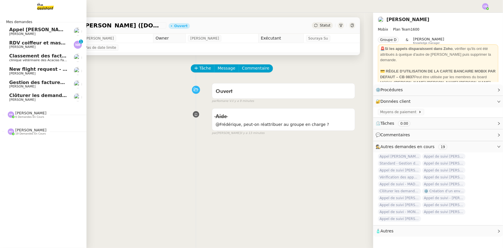
click at [38, 46] on span "[PERSON_NAME]" at bounding box center [38, 46] width 58 height 3
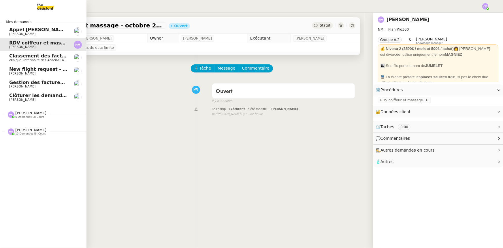
click at [16, 45] on span "[PERSON_NAME]" at bounding box center [22, 47] width 26 height 4
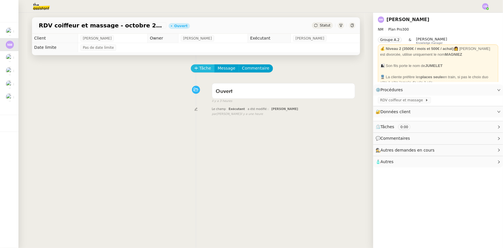
click at [200, 69] on span "Tâche" at bounding box center [206, 68] width 12 height 7
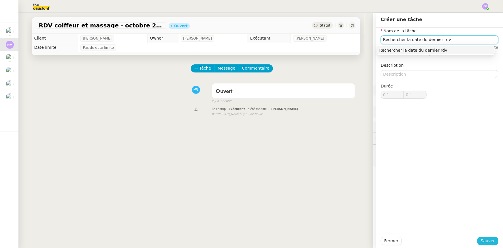
type input "Rechercher la date du dernier rdv"
click at [335, 153] on span "Sauver" at bounding box center [488, 240] width 14 height 7
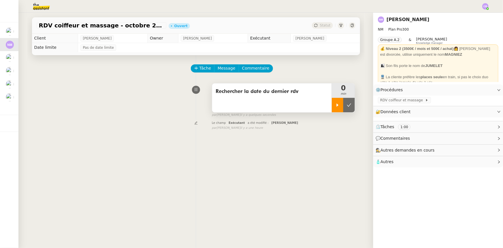
click at [335, 106] on icon at bounding box center [338, 104] width 2 height 3
click at [335, 100] on span at bounding box center [424, 100] width 2 height 4
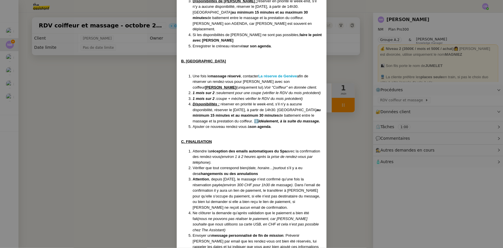
scroll to position [157, 0]
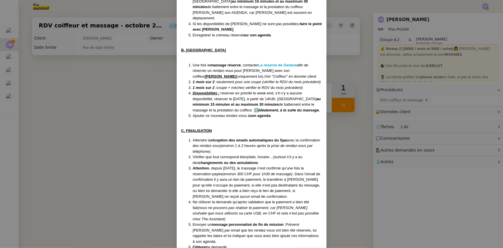
drag, startPoint x: 136, startPoint y: 126, endPoint x: 142, endPoint y: 127, distance: 6.1
click at [136, 126] on nz-modal-container "Mise à jour le 17/06/2025 Contexte : Nathalie souhaite que nous nous chargions …" at bounding box center [251, 124] width 503 height 248
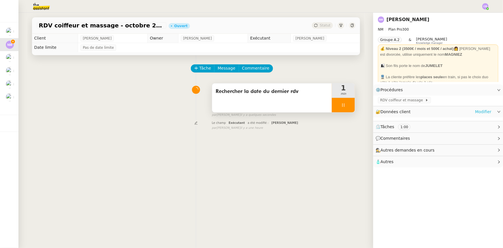
click at [335, 111] on link "Modifier" at bounding box center [483, 111] width 16 height 7
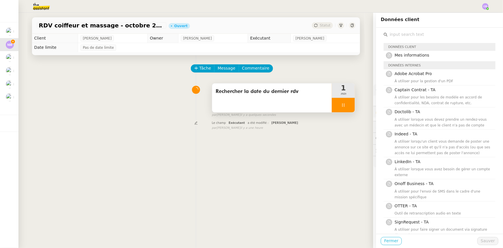
click at [335, 153] on span "Fermer" at bounding box center [391, 240] width 14 height 7
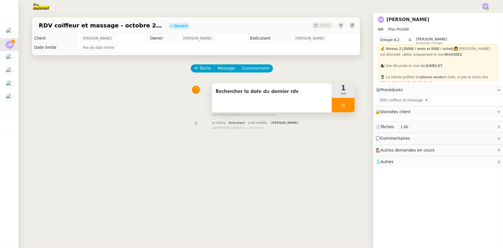
click at [332, 108] on div at bounding box center [343, 105] width 23 height 14
click at [335, 112] on link "Modifier" at bounding box center [483, 111] width 16 height 7
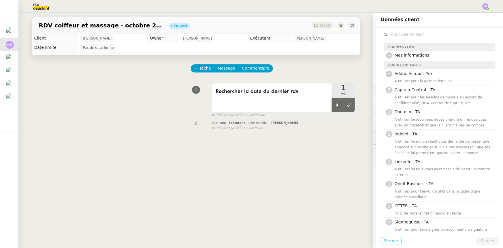
click at [335, 153] on span "Fermer" at bounding box center [391, 240] width 14 height 7
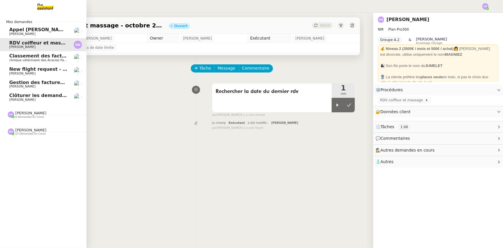
click at [18, 59] on span "clinique vétérinaire des Acacias Famose" at bounding box center [40, 60] width 63 height 4
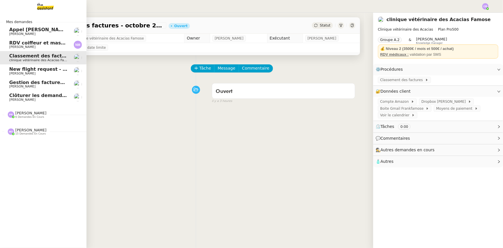
click at [13, 44] on span "RDV coiffeur et massage - octobre 2025" at bounding box center [61, 42] width 104 height 5
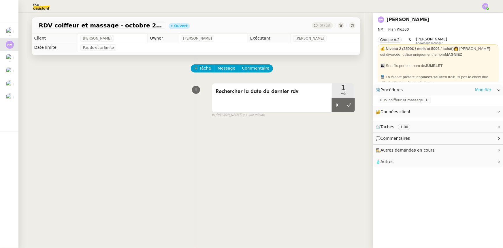
click at [335, 91] on link "Modifier" at bounding box center [483, 90] width 16 height 7
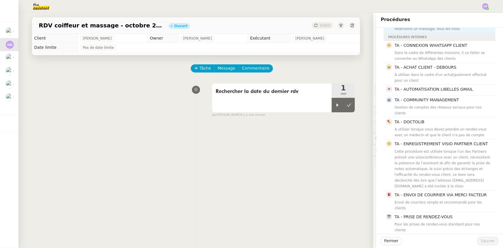
scroll to position [52, 0]
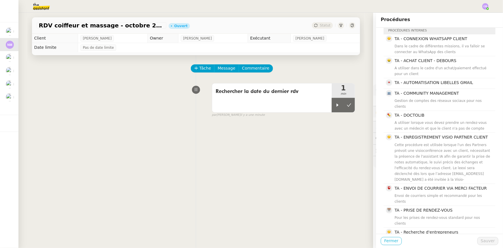
click at [335, 153] on span "Fermer" at bounding box center [391, 240] width 14 height 7
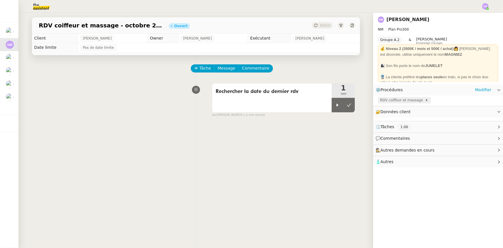
click at [335, 101] on span "RDV coiffeur et massage" at bounding box center [402, 100] width 45 height 6
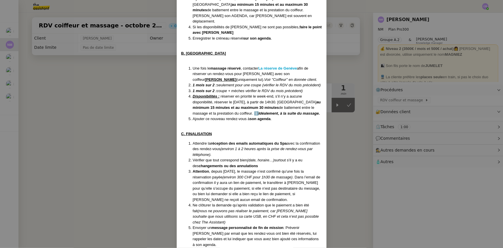
scroll to position [157, 0]
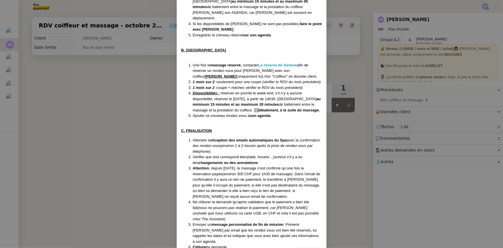
click at [137, 91] on nz-modal-container "Mise à jour le 17/06/2025 Contexte : Nathalie souhaite que nous nous chargions …" at bounding box center [251, 124] width 503 height 248
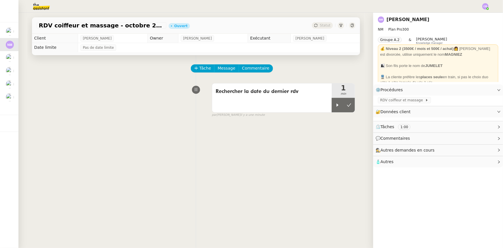
scroll to position [128, 0]
click at [335, 113] on link "Modifier" at bounding box center [483, 111] width 16 height 7
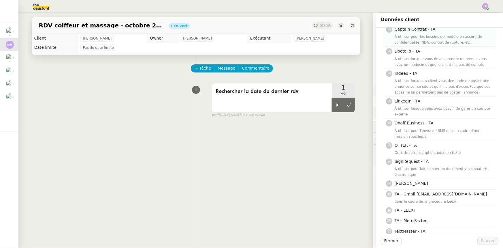
scroll to position [72, 0]
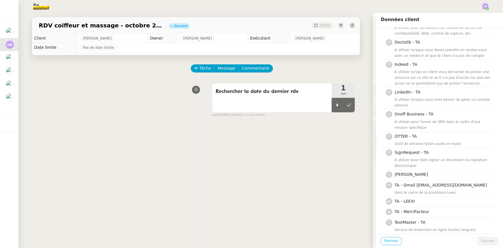
click at [335, 153] on span "Fermer" at bounding box center [391, 240] width 14 height 7
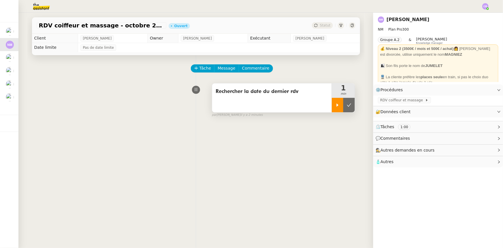
click at [332, 107] on div at bounding box center [338, 105] width 12 height 14
click at [249, 69] on span "Commentaire" at bounding box center [255, 68] width 27 height 7
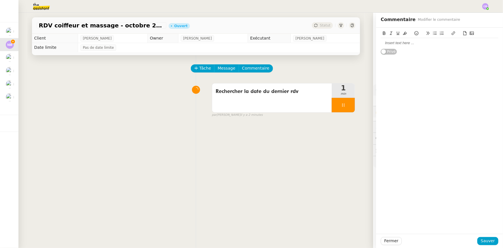
click at [335, 44] on div at bounding box center [440, 42] width 118 height 5
click at [335, 153] on span "Sauver" at bounding box center [488, 240] width 14 height 7
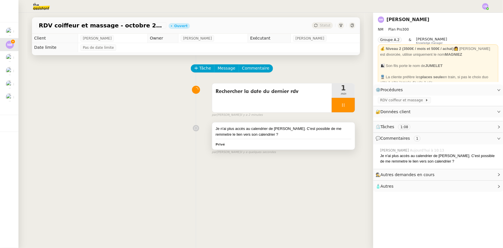
click at [305, 135] on div "Je n'ai plus accès au calendrier de Nathalie. C'est possible de me remmetre le …" at bounding box center [284, 131] width 136 height 11
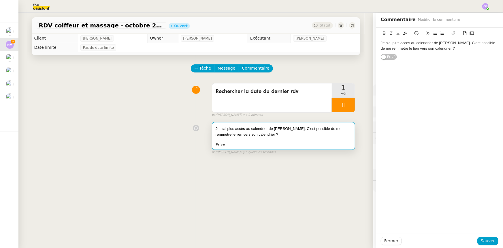
click at [335, 48] on div "Je n'ai plus accès au calendrier de Nathalie. C'est possible de me remmetre le …" at bounding box center [440, 45] width 118 height 11
click at [335, 47] on div "Je n'ai plus accès au calendrier de Nathalie. C'est possible de me remetre le l…" at bounding box center [440, 45] width 118 height 11
click at [335, 49] on div "Je n'ai plus accès au calendrier de Nathalie. C'est possible de me remettre le …" at bounding box center [440, 45] width 118 height 11
click at [335, 153] on span "Sauver" at bounding box center [488, 240] width 14 height 7
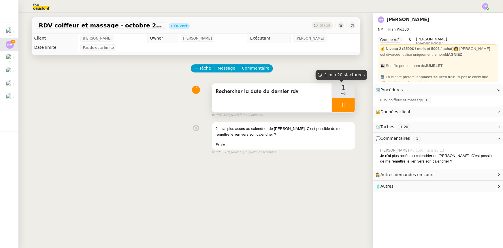
click at [333, 105] on div at bounding box center [343, 105] width 23 height 14
click at [335, 107] on icon at bounding box center [349, 105] width 5 height 5
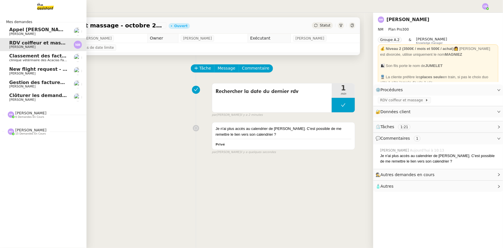
click at [18, 85] on span "[PERSON_NAME]" at bounding box center [38, 86] width 58 height 3
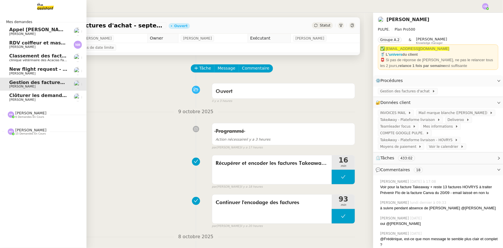
click at [26, 57] on span "Classement des factures - octobre 2025" at bounding box center [61, 55] width 104 height 5
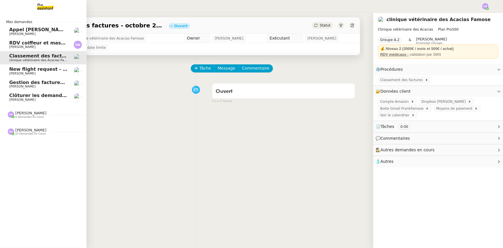
click at [39, 45] on span "[PERSON_NAME]" at bounding box center [38, 46] width 58 height 3
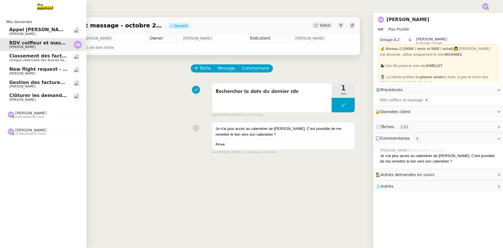
click at [37, 58] on span "Classement des factures - octobre 2025" at bounding box center [61, 55] width 104 height 5
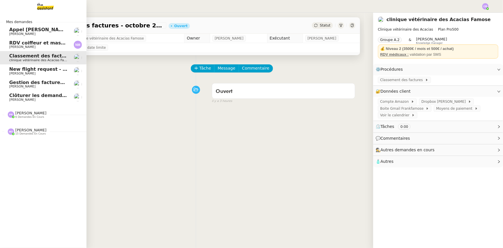
click at [36, 46] on span "[PERSON_NAME]" at bounding box center [38, 46] width 58 height 3
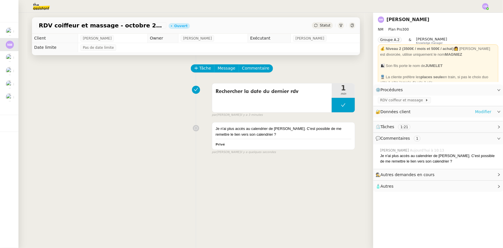
click at [335, 113] on link "Modifier" at bounding box center [483, 111] width 16 height 7
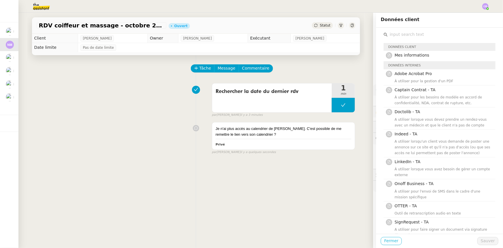
click at [335, 153] on span "Fermer" at bounding box center [391, 240] width 14 height 7
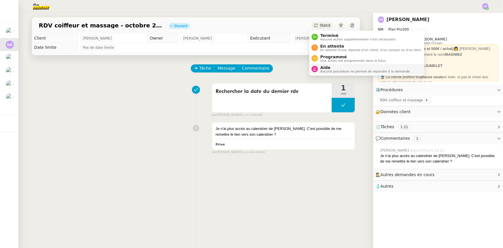
click at [333, 66] on span "Aide" at bounding box center [365, 67] width 91 height 5
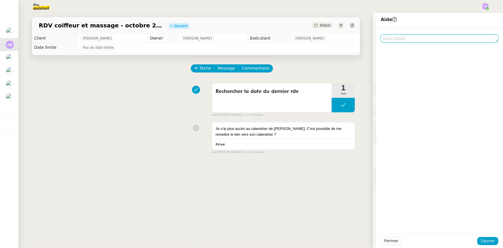
click at [335, 39] on textarea at bounding box center [440, 38] width 118 height 8
type textarea "cf commentaires"
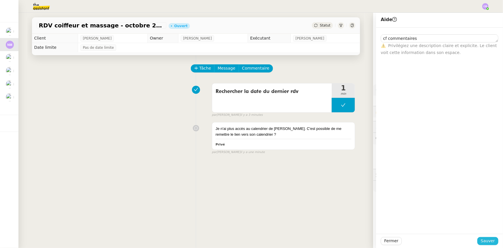
click at [335, 153] on span "Sauver" at bounding box center [488, 240] width 14 height 7
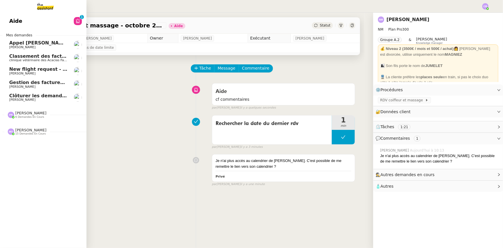
click at [33, 96] on span "Clôturer les demandes en cours" at bounding box center [50, 95] width 83 height 5
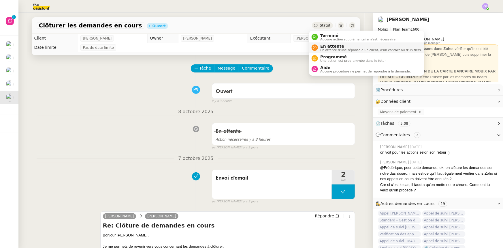
click at [328, 46] on span "En attente" at bounding box center [371, 46] width 102 height 5
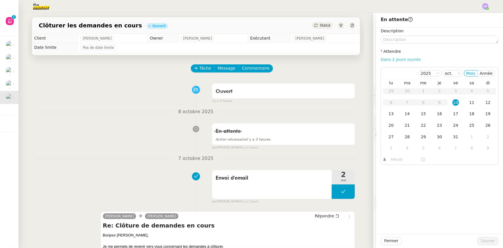
click at [335, 60] on link "Dans 2 jours ouvrés" at bounding box center [401, 59] width 40 height 5
type input "07:00"
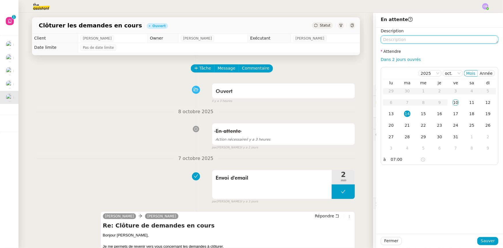
click at [335, 39] on textarea at bounding box center [440, 39] width 118 height 8
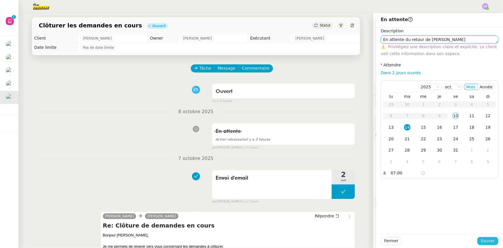
type textarea "En attente du retour de Florian"
click at [335, 153] on span "Sauver" at bounding box center [488, 240] width 14 height 7
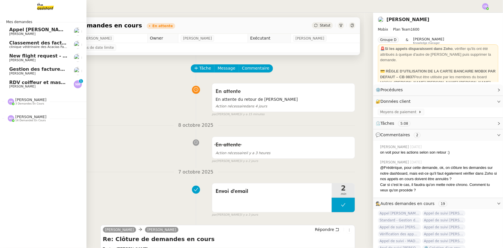
click at [33, 82] on span "RDV coiffeur et massage - octobre 2025" at bounding box center [61, 82] width 104 height 5
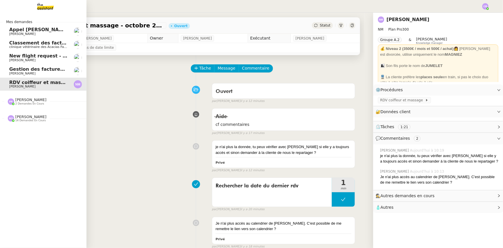
click at [22, 102] on span "2 demandes en cours" at bounding box center [29, 103] width 29 height 3
click at [22, 113] on span "21/10 Réserver vol et hôtel pour [GEOGRAPHIC_DATA] à [GEOGRAPHIC_DATA]" at bounding box center [110, 112] width 202 height 5
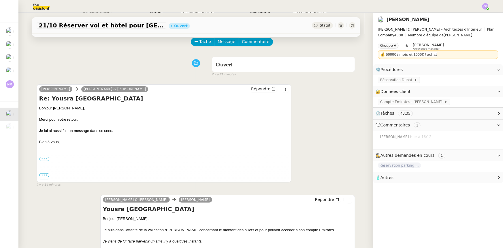
scroll to position [26, 0]
click at [44, 153] on label "•••" at bounding box center [44, 159] width 10 height 4
click at [0, 0] on input "•••" at bounding box center [0, 0] width 0 height 0
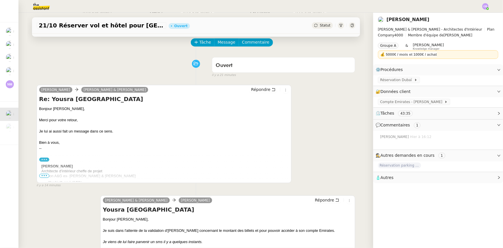
click at [42, 153] on span "•••" at bounding box center [44, 176] width 10 height 4
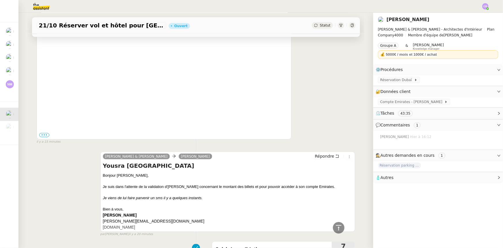
scroll to position [268, 0]
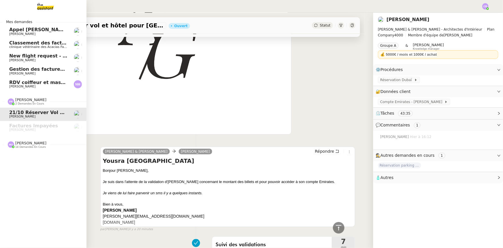
click at [31, 44] on span "Classement des factures - octobre 2025" at bounding box center [61, 42] width 104 height 5
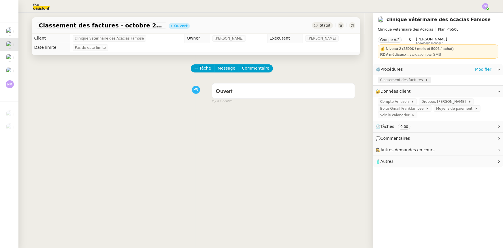
click at [335, 80] on span "Classement des factures" at bounding box center [402, 80] width 45 height 6
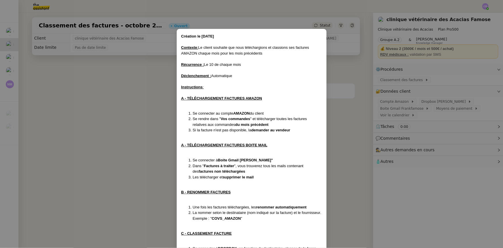
click at [153, 113] on nz-modal-container "Création le 2/04/2024 ﻿Contexte : Le client souhaite que nous téléchargions et …" at bounding box center [251, 124] width 503 height 248
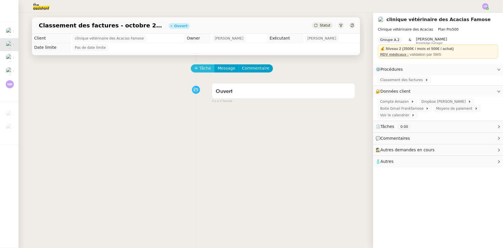
click at [200, 72] on span "Tâche" at bounding box center [206, 68] width 12 height 7
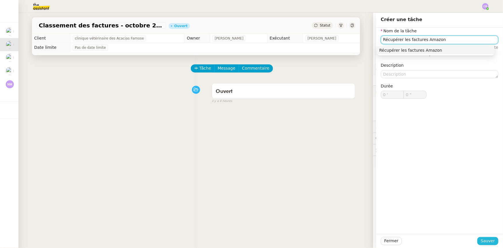
type input "Récupérer les factures Amazon"
click at [335, 153] on span "Sauver" at bounding box center [488, 240] width 14 height 7
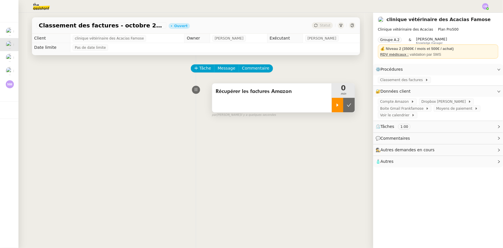
click at [332, 110] on div at bounding box center [338, 105] width 12 height 14
click at [335, 103] on span "Compte Amazon" at bounding box center [395, 102] width 31 height 6
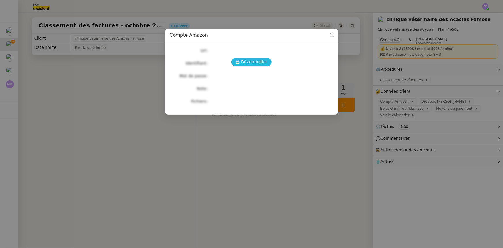
click at [262, 63] on span "Déverrouiller" at bounding box center [254, 62] width 26 height 7
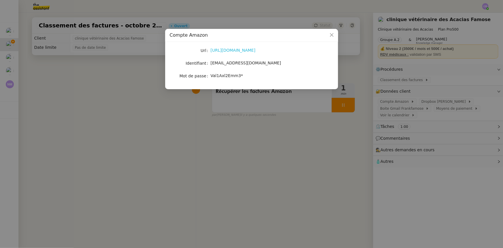
click at [223, 51] on link "https://www.amazon.fr/" at bounding box center [233, 50] width 45 height 5
click at [330, 35] on icon "Close" at bounding box center [332, 35] width 5 height 5
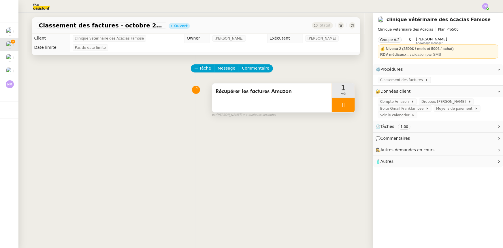
click at [334, 102] on div at bounding box center [343, 105] width 23 height 14
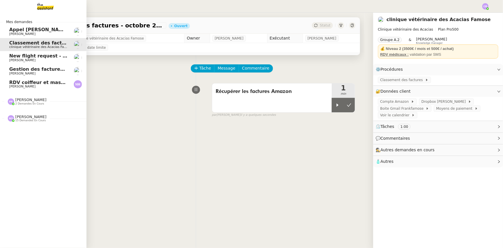
click at [43, 8] on img at bounding box center [40, 6] width 45 height 13
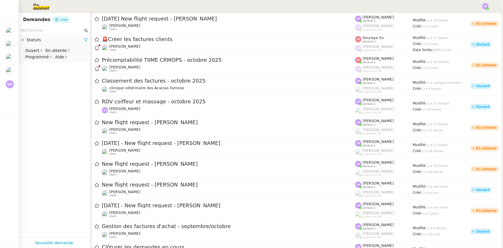
click at [84, 40] on icon at bounding box center [86, 40] width 4 height 4
click at [41, 43] on div "Statuts" at bounding box center [54, 39] width 72 height 11
click at [37, 53] on nz-select-top-control "Please select" at bounding box center [54, 50] width 63 height 7
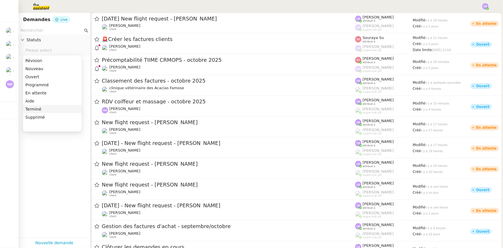
click at [37, 108] on div "Terminé" at bounding box center [52, 108] width 54 height 5
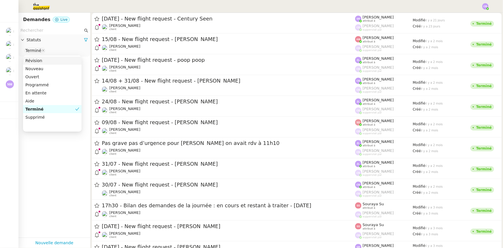
click at [48, 31] on input "text" at bounding box center [51, 30] width 63 height 7
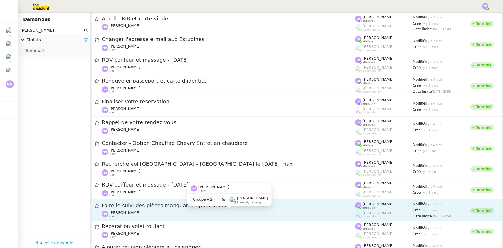
type input "Nathalie m"
click at [149, 153] on div "Nathalie Magniez client" at bounding box center [229, 213] width 254 height 7
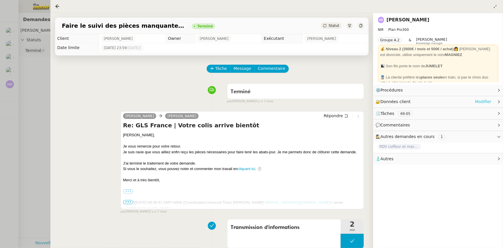
click at [335, 102] on link "Modifier" at bounding box center [483, 101] width 16 height 7
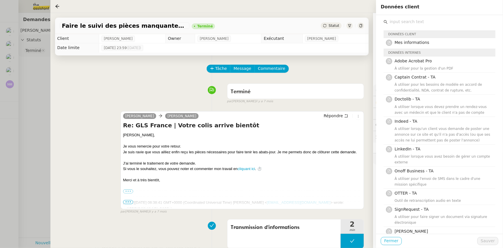
click at [335, 153] on span "Fermer" at bounding box center [391, 240] width 14 height 7
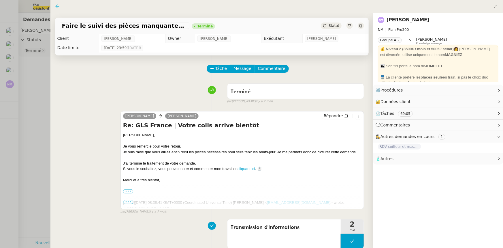
click at [58, 5] on icon at bounding box center [57, 6] width 5 height 5
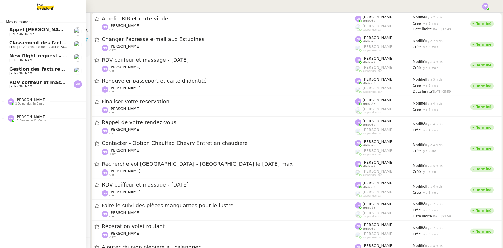
click at [14, 84] on span "RDV coiffeur et massage - octobre 2025" at bounding box center [61, 82] width 104 height 5
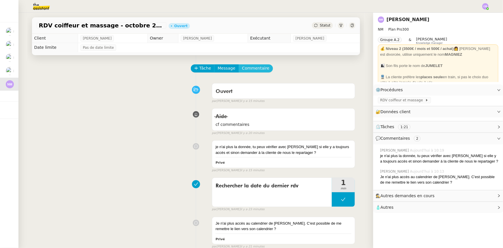
click at [252, 70] on span "Commentaire" at bounding box center [255, 68] width 27 height 7
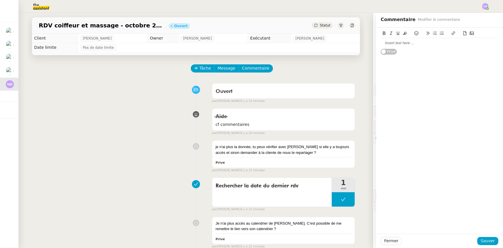
click at [335, 44] on div at bounding box center [440, 42] width 118 height 5
click at [335, 43] on div "Pauline n'a plus accès aux demandes de Nathalie" at bounding box center [440, 45] width 118 height 11
click at [335, 43] on div "Pauline me dit qu'elle n'a plus accès aux demandes de Nathalie" at bounding box center [440, 45] width 118 height 11
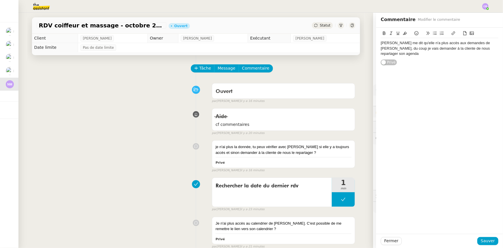
click at [335, 49] on div "Pauline me dit qu'elle n'a plus accès aux demandes de Nathalie, du coup je vais…" at bounding box center [440, 48] width 118 height 16
click at [0, 0] on lt-span ", je" at bounding box center [0, 0] width 0 height 0
click at [335, 153] on span "Sauver" at bounding box center [488, 240] width 14 height 7
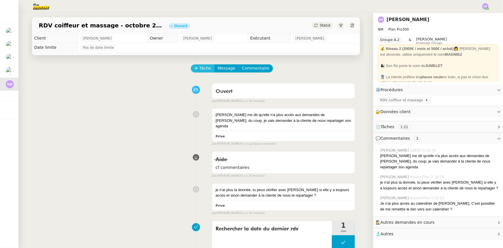
click at [202, 68] on span "Tâche" at bounding box center [206, 68] width 12 height 7
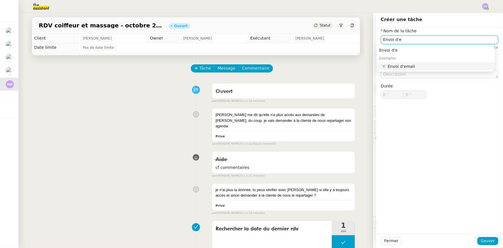
click at [335, 67] on div "📧 Envoi d'email" at bounding box center [437, 66] width 111 height 5
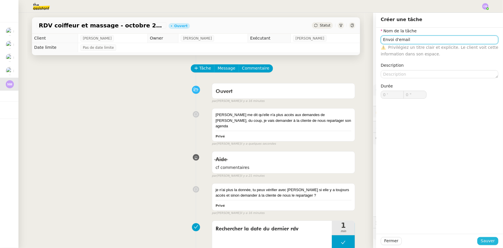
type input "Envoi d'email"
click at [335, 153] on span "Sauver" at bounding box center [488, 240] width 14 height 7
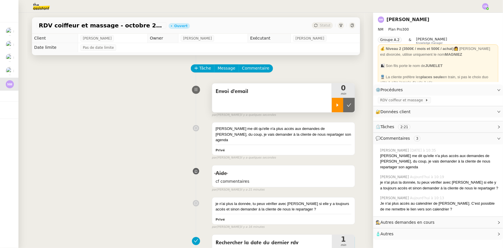
click at [335, 106] on icon at bounding box center [337, 105] width 5 height 5
click at [220, 67] on span "Message" at bounding box center [227, 68] width 18 height 7
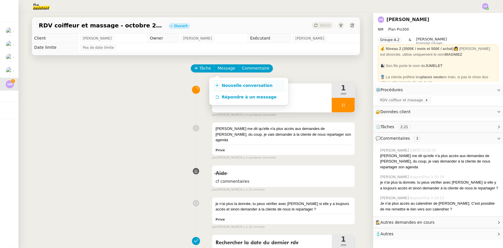
click at [234, 85] on span "Nouvelle conversation" at bounding box center [247, 85] width 51 height 5
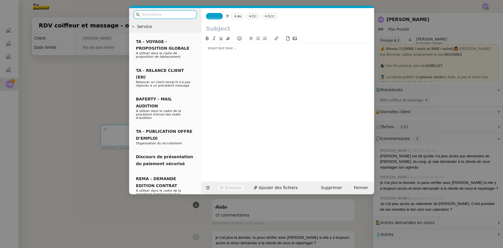
click at [213, 16] on span "_______" at bounding box center [215, 16] width 12 height 4
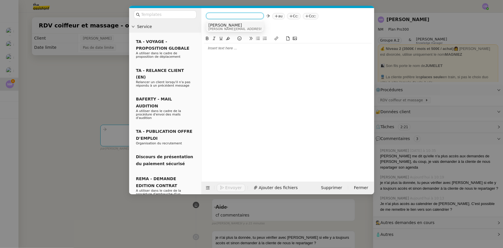
click at [222, 27] on span "alex@theassistant.com" at bounding box center [250, 28] width 82 height 3
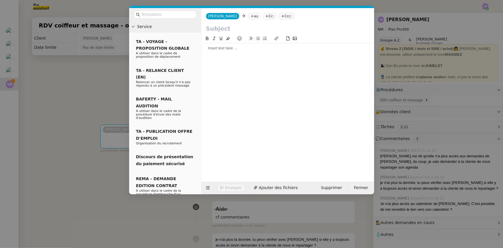
click at [248, 16] on nz-tag "au" at bounding box center [254, 16] width 12 height 6
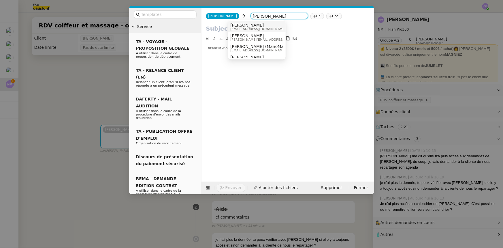
type input "nathalie magn"
click at [245, 27] on span "nmagniez@me.com" at bounding box center [257, 28] width 55 height 3
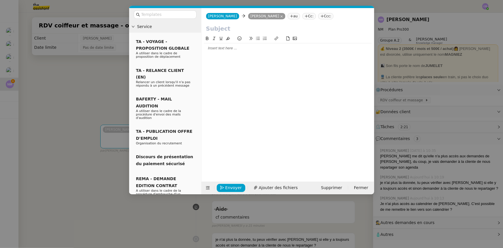
click at [241, 30] on input "text" at bounding box center [288, 28] width 164 height 9
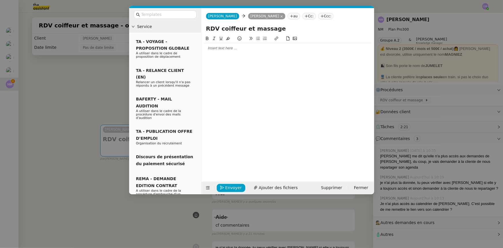
type input "RDV coiffeur et massage"
click at [100, 84] on nz-modal-container "Service TA - VOYAGE - PROPOSITION GLOBALE A utiliser dans le cadre de propositi…" at bounding box center [251, 124] width 503 height 248
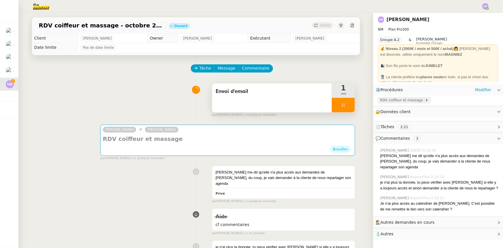
click at [335, 101] on span "RDV coiffeur et massage" at bounding box center [402, 100] width 45 height 6
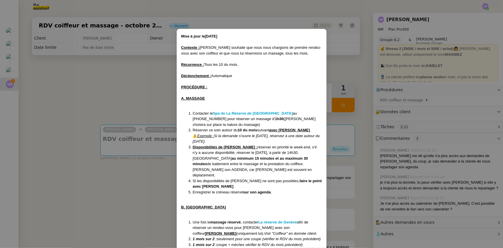
click at [166, 148] on nz-modal-container "Mise à jour le 17/06/2025 Contexte : Nathalie souhaite que nous nous chargions …" at bounding box center [251, 124] width 503 height 248
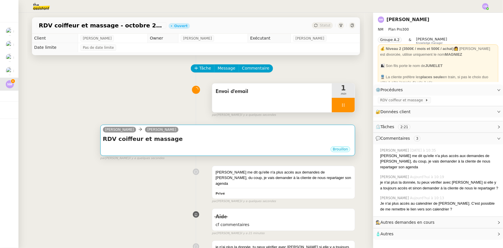
click at [193, 145] on div "RDV coiffeur et massage •••" at bounding box center [228, 140] width 250 height 11
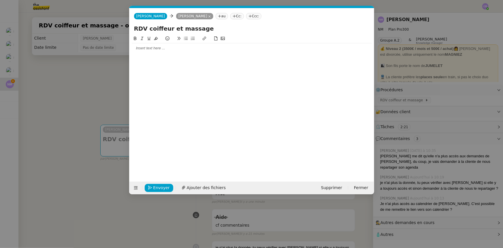
scroll to position [0, 12]
click at [209, 29] on input "RDV coiffeur et massage" at bounding box center [252, 28] width 236 height 9
type input "RDV coiffeur et massage - Novembre 2025"
click at [177, 49] on div at bounding box center [252, 48] width 240 height 5
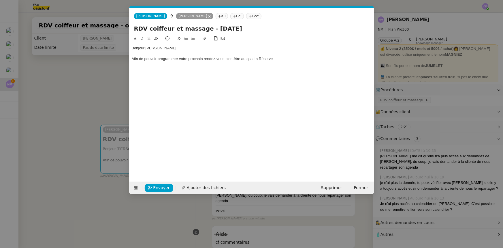
click at [197, 58] on div "Afin de pouvoir programmer votre prochain rendez-vous bien-être au spa La Réser…" at bounding box center [252, 58] width 240 height 5
click at [224, 58] on div "Afin de pouvoir programmer vos rendez-vous bien-être au spa La Réserve" at bounding box center [252, 58] width 240 height 5
click at [292, 56] on div "Afin de pouvoir programmer vos rendez-vous bien-être de novembre, au spa La Rés…" at bounding box center [252, 58] width 240 height 5
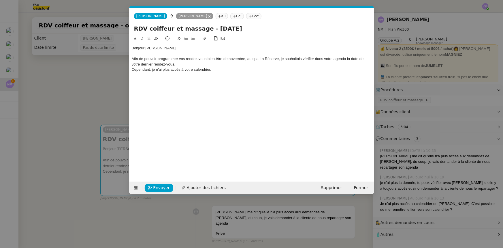
click at [186, 40] on icon at bounding box center [186, 38] width 4 height 4
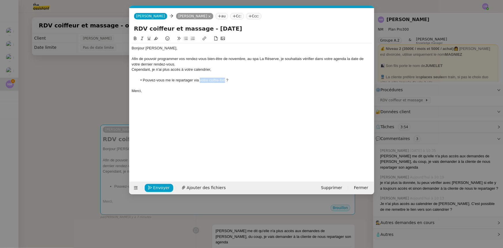
drag, startPoint x: 225, startPoint y: 80, endPoint x: 200, endPoint y: 81, distance: 25.1
click at [200, 81] on li "Pouvez-vous me le repartager via votre coffre-fort ?" at bounding box center [254, 80] width 235 height 5
click at [205, 39] on icon at bounding box center [204, 38] width 4 height 4
paste input "https://app.theassistant.com/profile/me/vault?category=calendar&vaultItem=my_ca…"
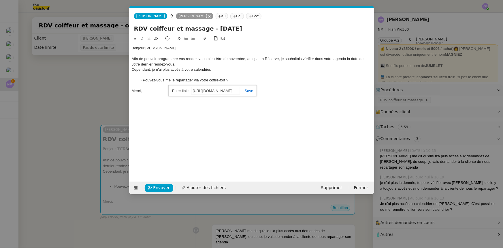
type input "https://app.theassistant.com/profile/me/vault?category=calendar&vaultItem=my_ca…"
click at [250, 91] on link at bounding box center [246, 91] width 13 height 4
click at [250, 99] on div "Bonjour Nathalie, Afin de pouvoir programmer vos rendez-vous bien-être de novem…" at bounding box center [252, 103] width 240 height 137
click at [227, 59] on div "Afin de pouvoir programmer vos rendez-vous bien-être de novembre, au spa La Rés…" at bounding box center [252, 61] width 240 height 11
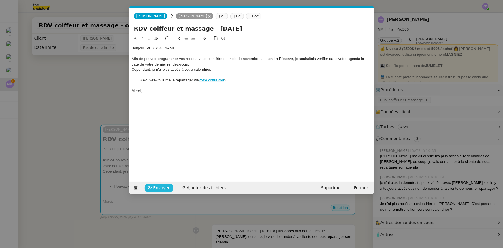
click at [166, 153] on span "Envoyer" at bounding box center [161, 187] width 16 height 7
click at [166, 153] on span "Confirmer l'envoi" at bounding box center [170, 187] width 35 height 7
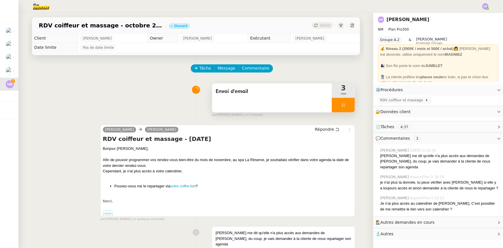
click at [332, 105] on div at bounding box center [343, 105] width 23 height 14
click at [335, 108] on button at bounding box center [350, 105] width 12 height 14
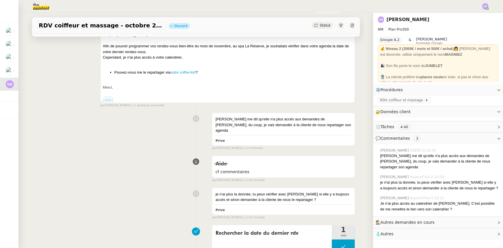
scroll to position [131, 0]
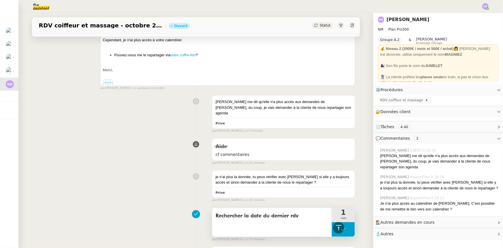
click at [332, 153] on button at bounding box center [343, 229] width 23 height 14
click at [332, 153] on div at bounding box center [338, 229] width 12 height 14
click at [332, 153] on div at bounding box center [343, 229] width 23 height 14
click at [335, 153] on icon at bounding box center [349, 229] width 5 height 5
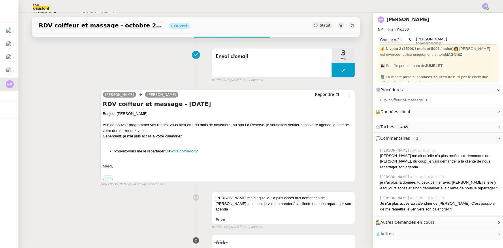
scroll to position [0, 0]
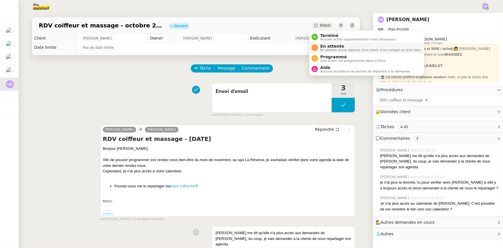
click at [323, 48] on span "En attente d'une réponse d'un client, d'un contact ou d'un tiers." at bounding box center [371, 49] width 102 height 3
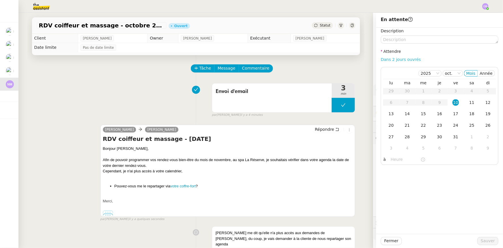
click at [335, 59] on link "Dans 2 jours ouvrés" at bounding box center [401, 59] width 40 height 5
type input "07:00"
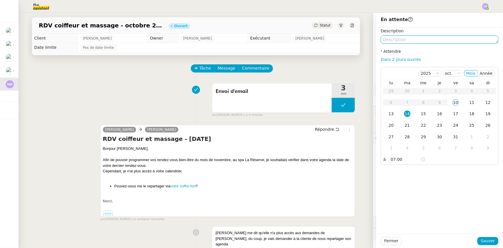
click at [335, 41] on textarea at bounding box center [440, 39] width 118 height 8
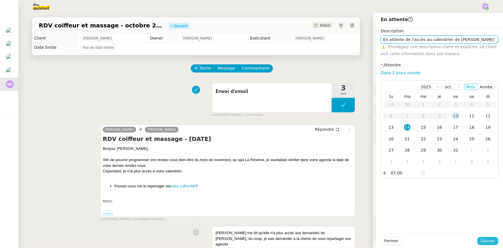
type textarea "En attente de l'accès au calendrier de Nathalie"
click at [335, 153] on span "Sauver" at bounding box center [488, 240] width 14 height 7
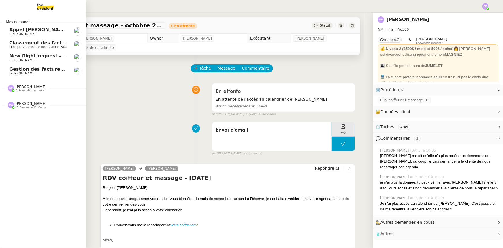
click at [34, 45] on span "Classement des factures - octobre 2025" at bounding box center [61, 42] width 104 height 5
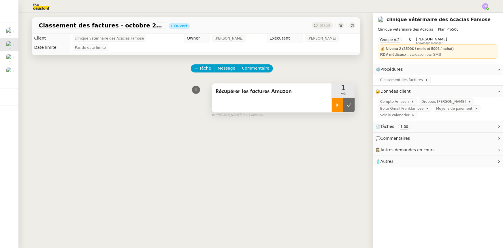
click at [335, 107] on icon at bounding box center [337, 105] width 5 height 5
click at [335, 80] on span "Classement des factures" at bounding box center [402, 80] width 45 height 6
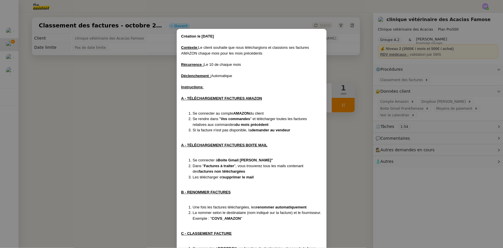
click at [134, 89] on nz-modal-container "Création le 2/04/2024 ﻿Contexte : Le client souhaite que nous téléchargions et …" at bounding box center [251, 124] width 503 height 248
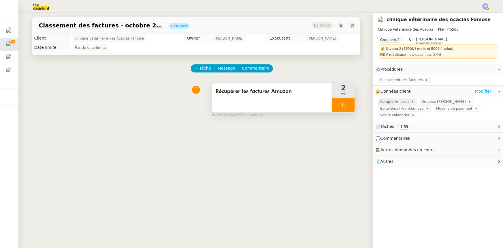
click at [335, 102] on span "Compte Amazon" at bounding box center [395, 102] width 31 height 6
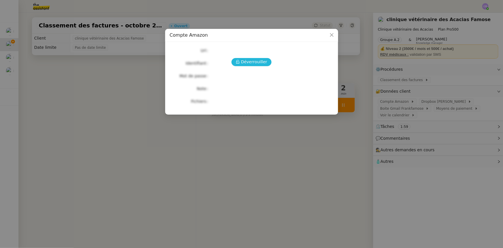
click at [258, 61] on span "Déverrouiller" at bounding box center [254, 62] width 26 height 7
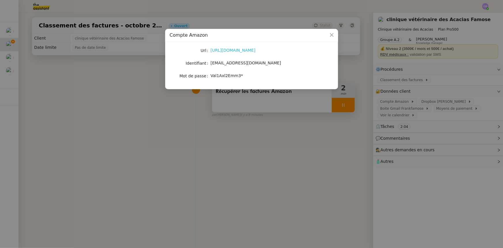
click at [243, 51] on link "https://www.amazon.fr/" at bounding box center [233, 50] width 45 height 5
click at [242, 51] on link "https://www.amazon.fr/" at bounding box center [233, 50] width 45 height 5
click at [330, 37] on icon "Close" at bounding box center [331, 34] width 3 height 3
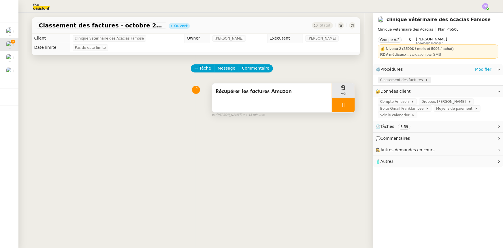
click at [335, 79] on span "Classement des factures" at bounding box center [402, 80] width 45 height 6
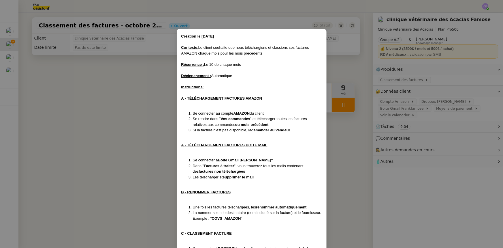
click at [126, 116] on nz-modal-container "Création le 2/04/2024 ﻿Contexte : Le client souhaite que nous téléchargions et …" at bounding box center [251, 124] width 503 height 248
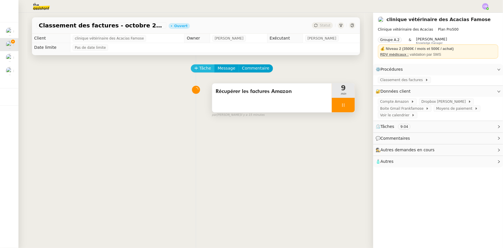
click at [200, 71] on span "Tâche" at bounding box center [206, 68] width 12 height 7
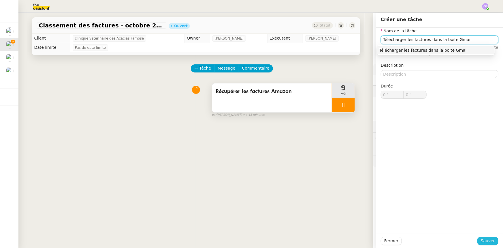
type input "Télécharger les factures dans la boite Gmail"
click at [335, 153] on span "Sauver" at bounding box center [488, 240] width 14 height 7
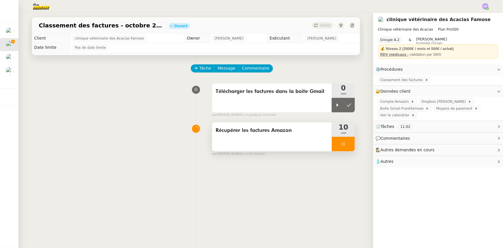
click at [332, 144] on div at bounding box center [343, 144] width 23 height 14
click at [335, 146] on icon at bounding box center [349, 144] width 5 height 5
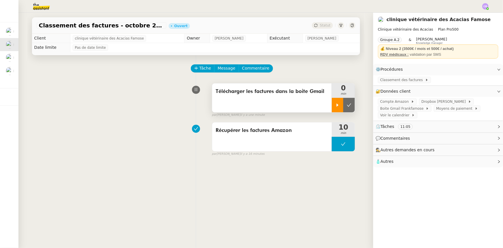
click at [335, 107] on icon at bounding box center [337, 105] width 5 height 5
click at [335, 80] on span "Classement des factures" at bounding box center [402, 80] width 45 height 6
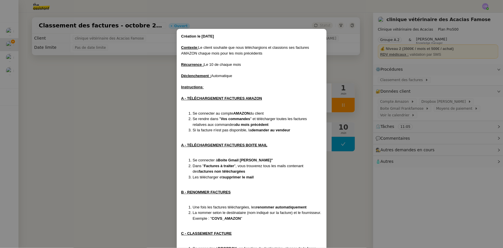
scroll to position [26, 0]
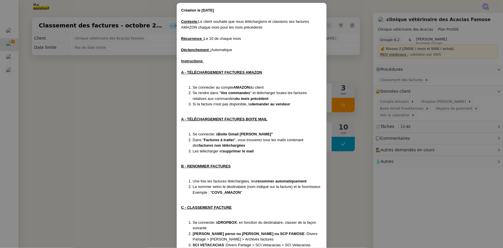
click at [155, 123] on nz-modal-container "Création le 2/04/2024 ﻿Contexte : Le client souhaite que nous téléchargions et …" at bounding box center [251, 124] width 503 height 248
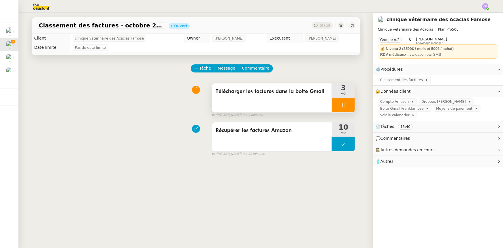
click at [332, 106] on div at bounding box center [343, 105] width 23 height 14
click at [335, 81] on span "Classement des factures" at bounding box center [402, 80] width 45 height 6
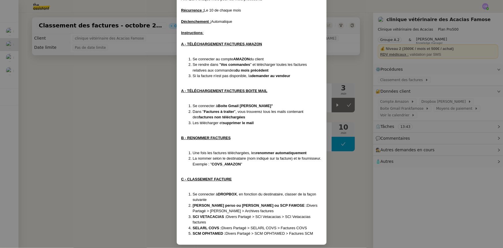
scroll to position [58, 0]
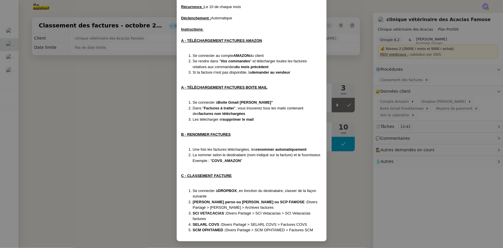
click at [146, 120] on nz-modal-container "Création le 2/04/2024 ﻿Contexte : Le client souhaite que nous téléchargions et …" at bounding box center [251, 124] width 503 height 248
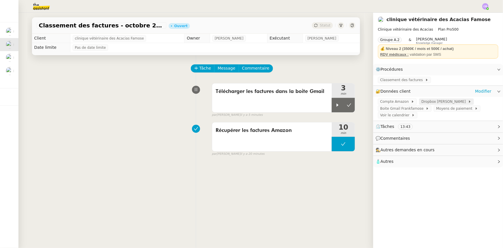
click at [335, 103] on span "Dropbox Perso Frank" at bounding box center [445, 102] width 47 height 6
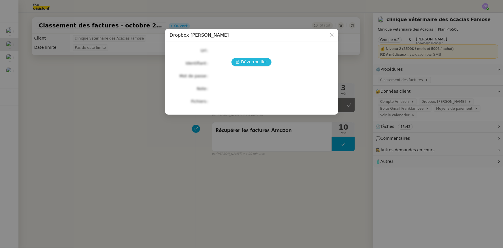
click at [247, 63] on span "Déverrouiller" at bounding box center [254, 62] width 26 height 7
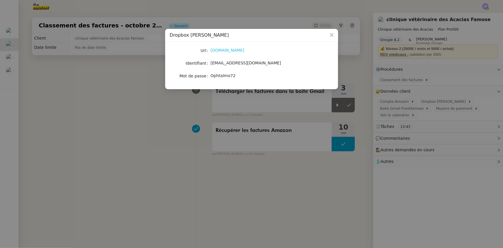
click at [238, 52] on link "www.dropbox.com" at bounding box center [228, 50] width 34 height 5
click at [331, 35] on icon "Close" at bounding box center [332, 35] width 5 height 5
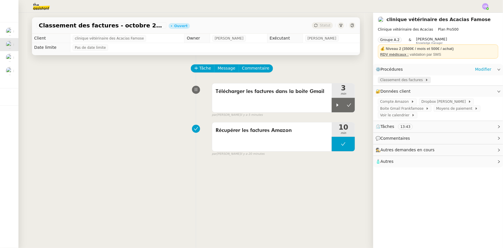
click at [335, 80] on span "Classement des factures" at bounding box center [402, 80] width 45 height 6
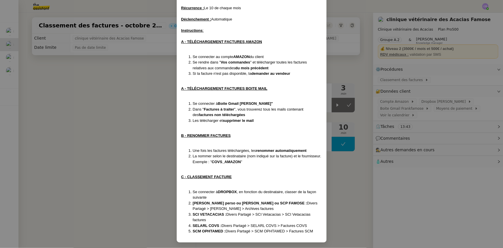
scroll to position [58, 0]
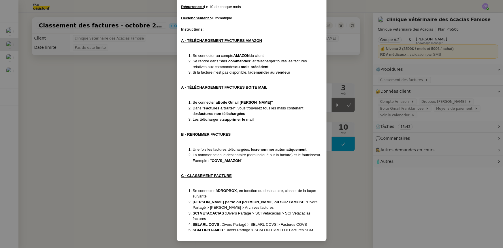
click at [142, 82] on nz-modal-container "Création le 2/04/2024 ﻿Contexte : Le client souhaite que nous téléchargions et …" at bounding box center [251, 124] width 503 height 248
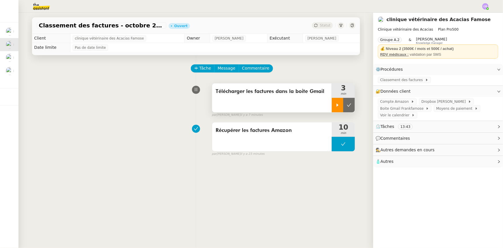
click at [335, 106] on icon at bounding box center [337, 105] width 5 height 5
click at [244, 69] on span "Commentaire" at bounding box center [255, 68] width 27 height 7
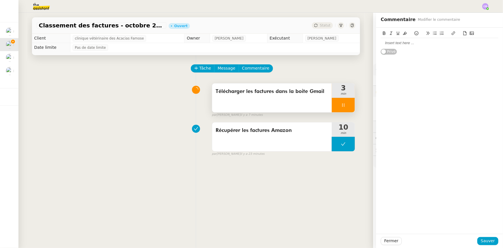
click at [335, 44] on div at bounding box center [440, 42] width 118 height 5
click at [335, 153] on span "Sauver" at bounding box center [488, 240] width 14 height 7
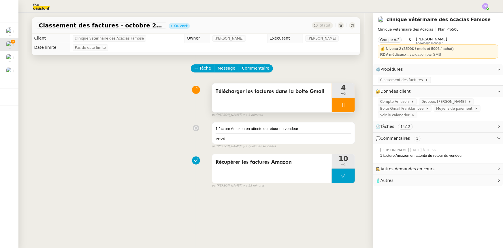
click at [332, 103] on div at bounding box center [343, 105] width 23 height 14
click at [335, 80] on span "Classement des factures" at bounding box center [402, 80] width 45 height 6
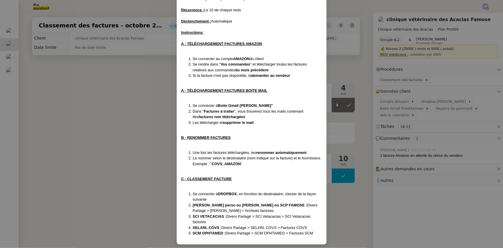
scroll to position [58, 0]
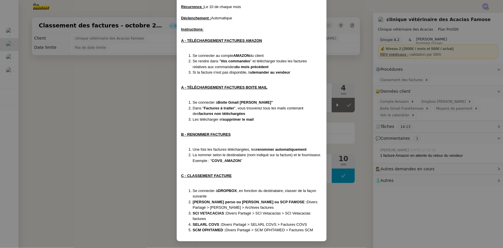
click at [148, 129] on nz-modal-container "Création le 2/04/2024 ﻿Contexte : Le client souhaite que nous téléchargions et …" at bounding box center [251, 124] width 503 height 248
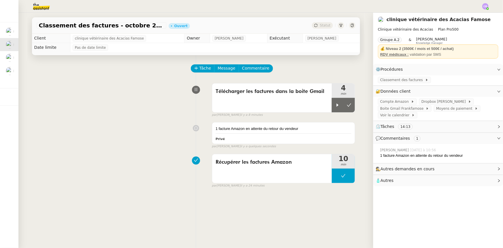
scroll to position [29, 0]
click at [200, 70] on span "Tâche" at bounding box center [206, 68] width 12 height 7
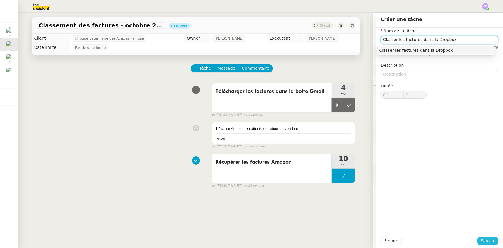
type input "Classer les factures dans la Dropbox"
click at [335, 153] on span "Sauver" at bounding box center [488, 240] width 14 height 7
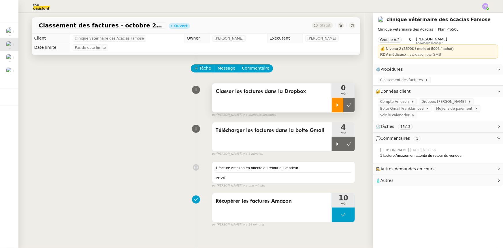
click at [335, 104] on icon at bounding box center [337, 105] width 5 height 5
click at [335, 146] on icon at bounding box center [349, 144] width 5 height 5
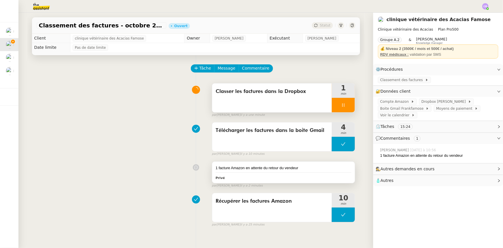
click at [316, 153] on div "1 facture Amazon en attente du retour du vendeur" at bounding box center [284, 168] width 136 height 6
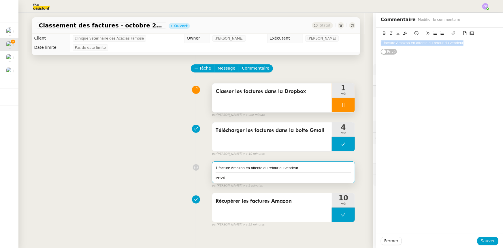
drag, startPoint x: 462, startPoint y: 43, endPoint x: 376, endPoint y: 40, distance: 86.3
click at [335, 40] on div "1 facture Amazon en attente du retour du vendeur Privé" at bounding box center [439, 41] width 127 height 27
click at [335, 35] on icon at bounding box center [405, 33] width 4 height 3
click at [335, 153] on span "Sauver" at bounding box center [488, 240] width 14 height 7
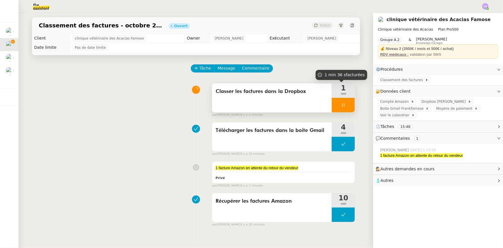
click at [332, 104] on div at bounding box center [343, 105] width 23 height 14
click at [335, 109] on button at bounding box center [350, 105] width 12 height 14
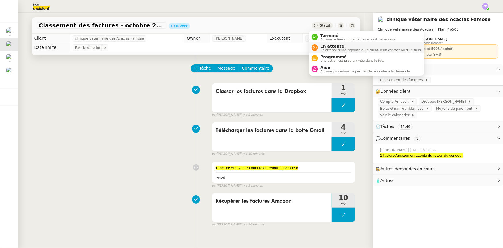
click at [329, 46] on span "En attente" at bounding box center [371, 46] width 102 height 5
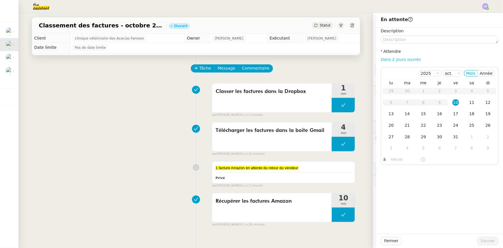
click at [335, 61] on link "Dans 2 jours ouvrés" at bounding box center [401, 59] width 40 height 5
type input "07:00"
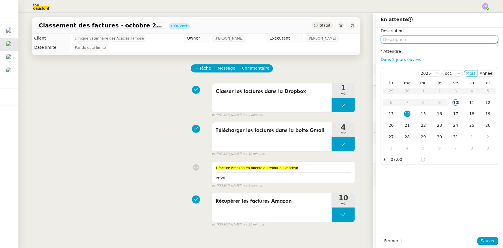
click at [335, 40] on textarea at bounding box center [440, 39] width 118 height 8
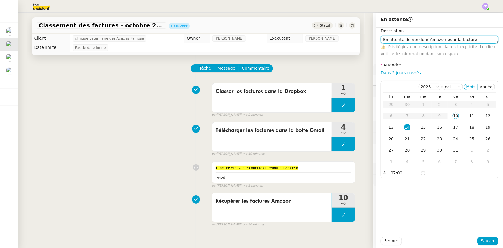
click at [335, 40] on textarea "En attente du vendeur Amazon pour la facture manquante" at bounding box center [440, 39] width 118 height 8
type textarea "En attente retour vendeur Amazon pour la facture manquante"
click at [335, 153] on span "Sauver" at bounding box center [488, 240] width 14 height 7
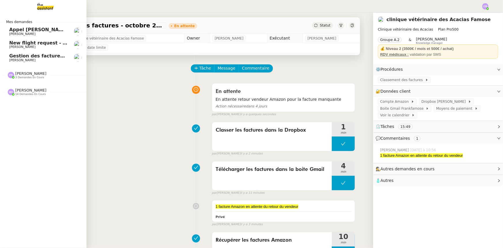
click at [25, 89] on span "[PERSON_NAME]" at bounding box center [30, 90] width 31 height 4
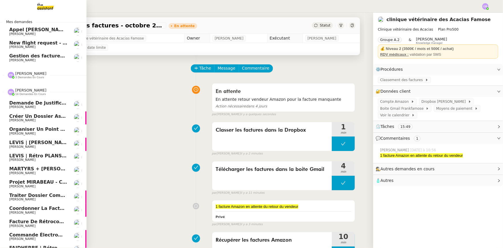
click at [27, 93] on span "14 demandes en cours" at bounding box center [30, 94] width 31 height 3
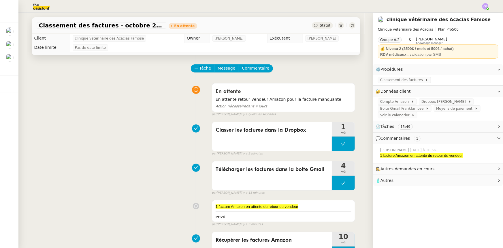
click at [140, 87] on div "En attente En attente retour vendeur Amazon pour la facture manquante Action né…" at bounding box center [196, 98] width 319 height 36
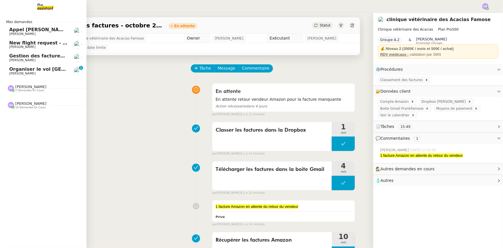
click at [17, 71] on span "Organiser le vol Londres-Amsterdam" at bounding box center [85, 68] width 153 height 5
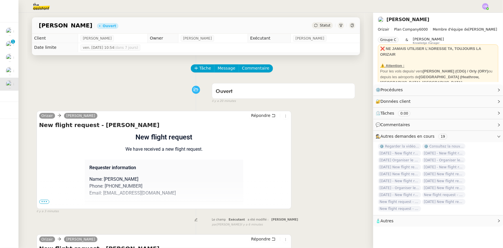
scroll to position [26, 0]
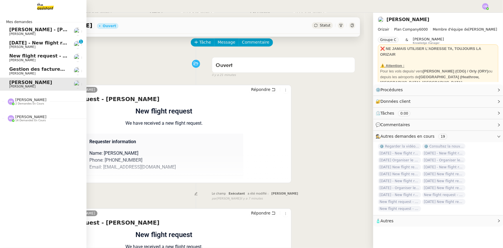
click at [46, 44] on span "[DATE] - New flight request - [PERSON_NAME]" at bounding box center [68, 42] width 119 height 5
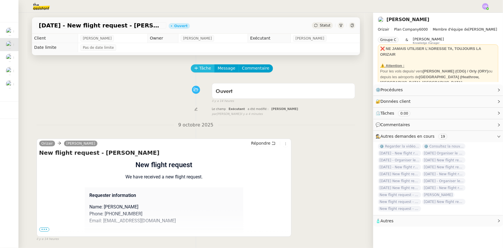
click at [200, 67] on span "Tâche" at bounding box center [206, 68] width 12 height 7
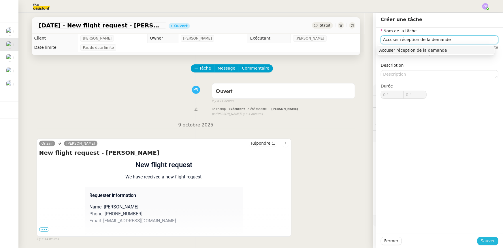
type input "Accuser réception de la demande"
click at [491, 242] on span "Sauver" at bounding box center [488, 240] width 14 height 7
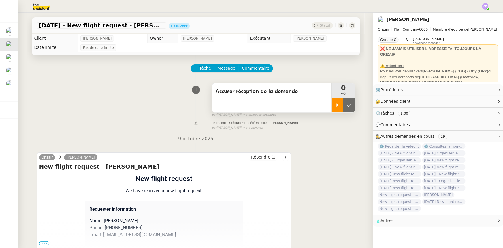
click at [335, 107] on icon at bounding box center [337, 105] width 5 height 5
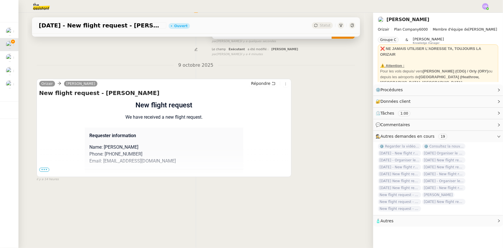
click at [45, 168] on span "•••" at bounding box center [44, 170] width 10 height 4
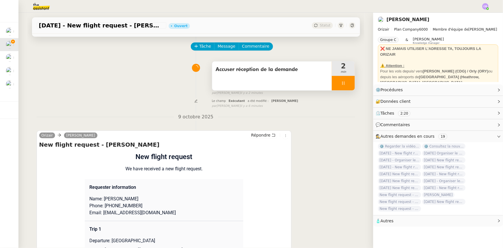
scroll to position [0, 0]
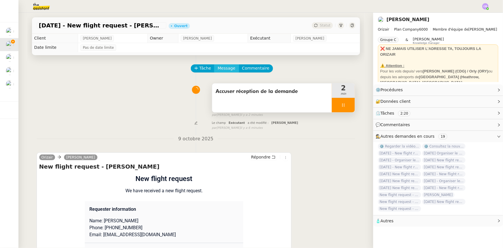
click at [222, 70] on span "Message" at bounding box center [227, 68] width 18 height 7
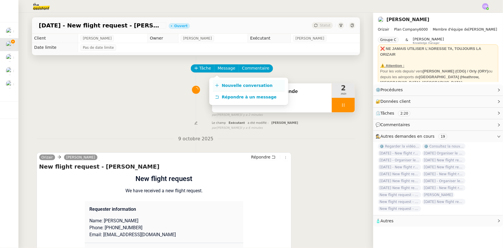
click at [246, 85] on span "Nouvelle conversation" at bounding box center [247, 85] width 51 height 5
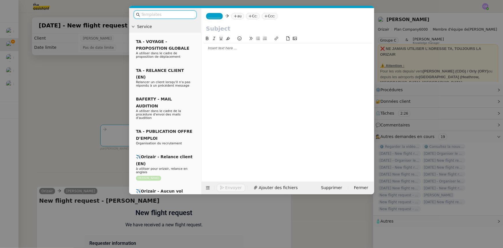
click at [158, 14] on input "text" at bounding box center [167, 14] width 52 height 7
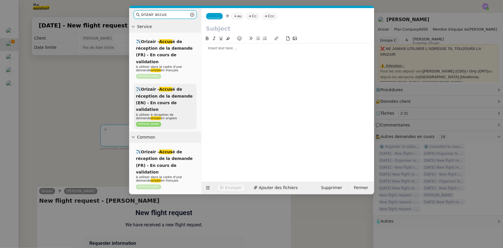
type input "orizair accus"
click at [170, 113] on span "à utiliser à réception de demande orizair en anglais" at bounding box center [156, 116] width 41 height 7
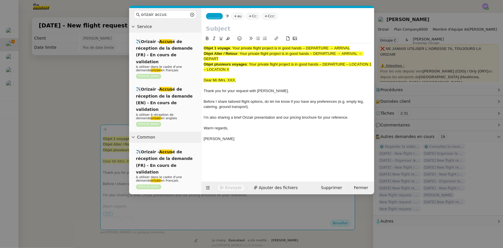
drag, startPoint x: 222, startPoint y: 60, endPoint x: 241, endPoint y: 53, distance: 20.5
click at [241, 53] on div "Objet Aller / Retour : Your private flight project is in good hands – DEPARTURE…" at bounding box center [288, 56] width 168 height 11
copy span "Your private flight project is in good hands – DEPARTURE → ARRIVAL → DEPART"
click at [220, 27] on input "text" at bounding box center [288, 28] width 164 height 9
paste input "Your private flight project is in good hands – DEPARTURE → ARRIVAL → DEPART"
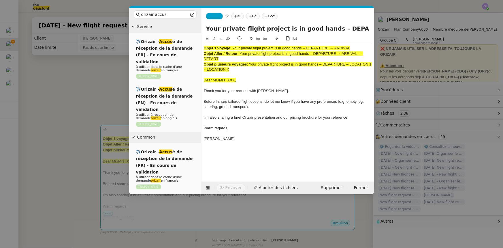
scroll to position [0, 55]
type input "Your private flight project is in good hands – DEPARTURE → ARRIVAL → DEPART"
drag, startPoint x: 238, startPoint y: 70, endPoint x: 199, endPoint y: 48, distance: 44.9
click at [199, 48] on nz-layout "orizair accus Service ✈️Orizair - Accus é de réception de la demande (FR) - En …" at bounding box center [251, 101] width 245 height 186
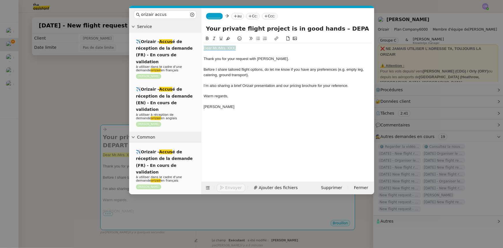
drag, startPoint x: 239, startPoint y: 48, endPoint x: 204, endPoint y: 47, distance: 34.9
click at [204, 47] on div "Dear Mr./Mrs. XXX," at bounding box center [288, 48] width 168 height 5
click at [228, 39] on icon at bounding box center [228, 38] width 4 height 3
click at [112, 93] on nz-modal-container "orizair accus Service ✈️Orizair - Accus é de réception de la demande (FR) - En …" at bounding box center [251, 124] width 503 height 248
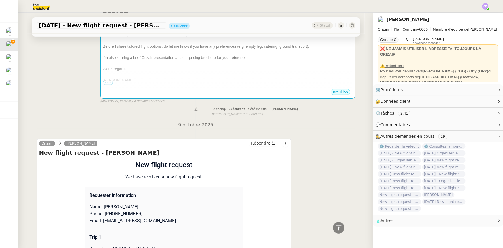
scroll to position [105, 0]
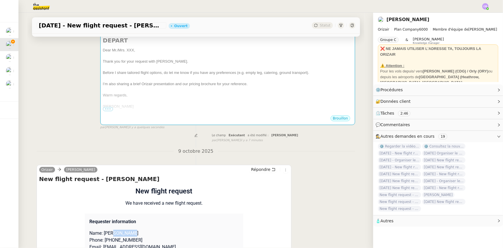
drag, startPoint x: 132, startPoint y: 225, endPoint x: 112, endPoint y: 226, distance: 20.5
click at [112, 230] on p "Name: [PERSON_NAME]" at bounding box center [163, 233] width 149 height 7
copy p "[PERSON_NAME]"
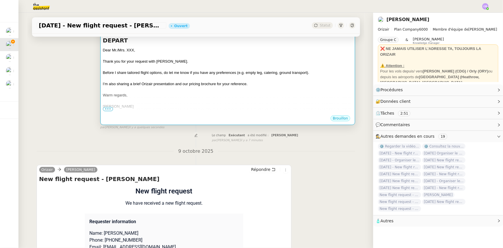
click at [176, 81] on div "I’m also sharing a brief Orizair presentation and our pricing brochure for your…" at bounding box center [228, 84] width 250 height 6
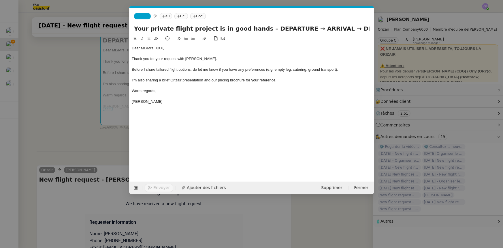
scroll to position [0, 34]
drag, startPoint x: 162, startPoint y: 48, endPoint x: 149, endPoint y: 48, distance: 12.7
click at [149, 48] on div "Dear Mr./Mrs. XXX," at bounding box center [252, 48] width 240 height 5
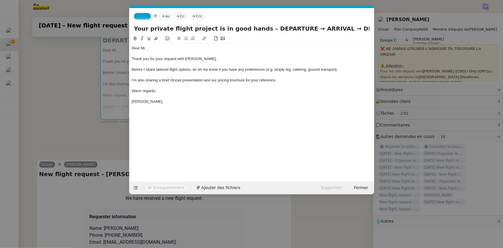
scroll to position [0, 0]
drag, startPoint x: 288, startPoint y: 26, endPoint x: 258, endPoint y: 29, distance: 30.7
click at [258, 29] on input "Your private flight project is in good hands – DEPARTURE → ARRIVAL → DEPART" at bounding box center [252, 28] width 236 height 9
drag, startPoint x: 326, startPoint y: 29, endPoint x: 257, endPoint y: 29, distance: 69.5
click at [257, 29] on input "Your private flight project is in good hands – [GEOGRAPHIC_DATA] → ARRIVAL → DE…" at bounding box center [252, 28] width 236 height 9
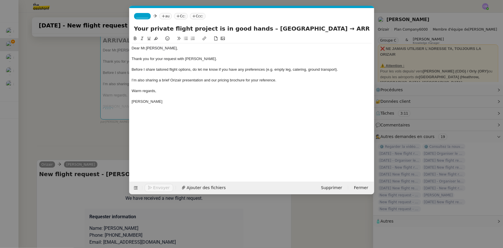
scroll to position [0, 20]
click at [368, 29] on input "Your private flight project is in good hands – [GEOGRAPHIC_DATA] → ARRIVAL → DE…" at bounding box center [252, 28] width 236 height 9
paste input "[GEOGRAPHIC_DATA]"
drag, startPoint x: 291, startPoint y: 28, endPoint x: 269, endPoint y: 29, distance: 22.5
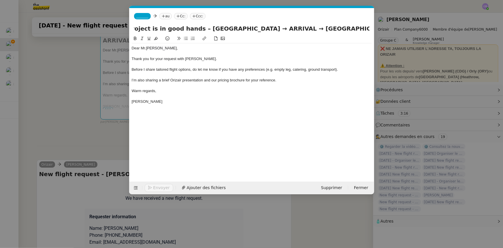
click at [269, 29] on input "Your private flight project is in good hands – [GEOGRAPHIC_DATA] → ARRIVAL → [G…" at bounding box center [252, 28] width 236 height 9
click at [340, 30] on input "Your private flight project is in good hands – [GEOGRAPHIC_DATA] → [PERSON_NAME…" at bounding box center [252, 28] width 236 height 9
type input "Your private flight project is in good hands – [GEOGRAPHIC_DATA] → [PERSON_NAME…"
click at [290, 62] on div at bounding box center [252, 64] width 240 height 5
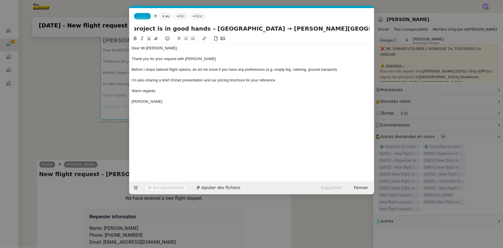
scroll to position [0, 0]
click at [137, 14] on span "_______" at bounding box center [142, 16] width 12 height 4
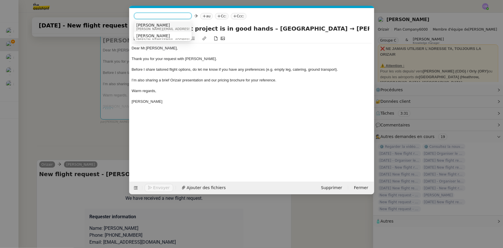
click at [149, 28] on span "[PERSON_NAME][EMAIL_ADDRESS][DOMAIN_NAME]" at bounding box center [177, 28] width 82 height 3
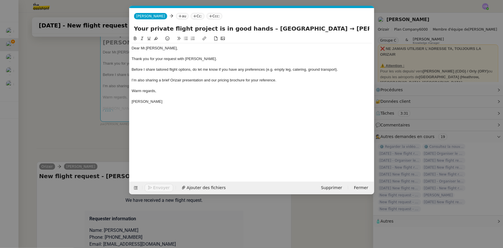
click at [85, 95] on nz-modal-container "orizair accus Service ✈️Orizair - Accus é de réception de la demande (FR) - En …" at bounding box center [251, 124] width 503 height 248
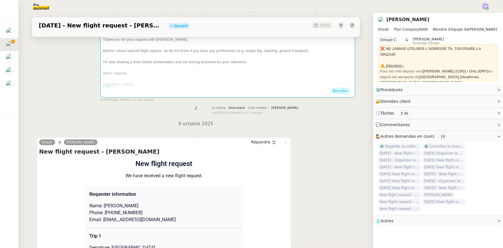
scroll to position [183, 0]
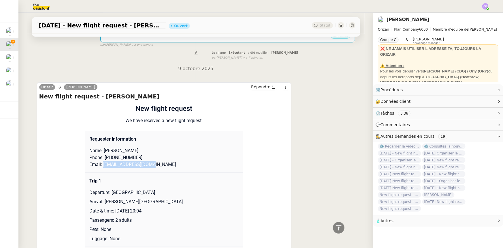
drag, startPoint x: 150, startPoint y: 165, endPoint x: 100, endPoint y: 166, distance: 49.6
click at [100, 166] on p "Email: [EMAIL_ADDRESS][DOMAIN_NAME]" at bounding box center [163, 164] width 149 height 7
copy p "[EMAIL_ADDRESS][DOMAIN_NAME]"
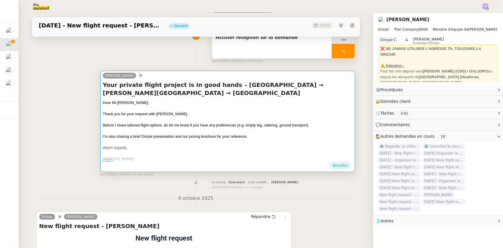
scroll to position [52, 0]
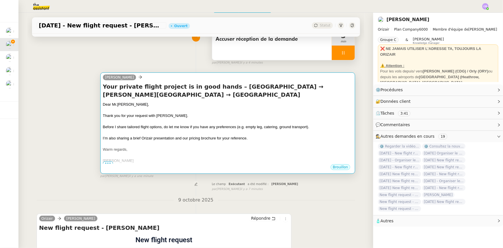
click at [190, 142] on div at bounding box center [228, 144] width 250 height 6
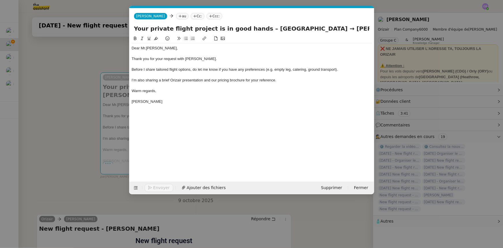
scroll to position [0, 34]
click at [176, 16] on nz-tag "au" at bounding box center [182, 16] width 12 height 6
paste input "[EMAIL_ADDRESS][DOMAIN_NAME]"
type input "[EMAIL_ADDRESS][DOMAIN_NAME]"
click at [176, 25] on span "[EMAIL_ADDRESS][DOMAIN_NAME]" at bounding box center [202, 25] width 71 height 5
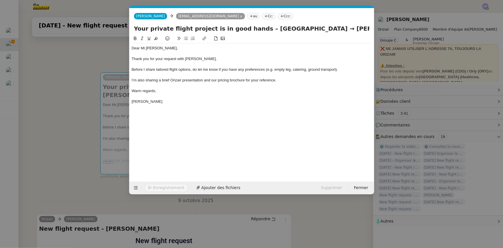
click at [278, 16] on nz-tag "Ccc:" at bounding box center [286, 16] width 16 height 6
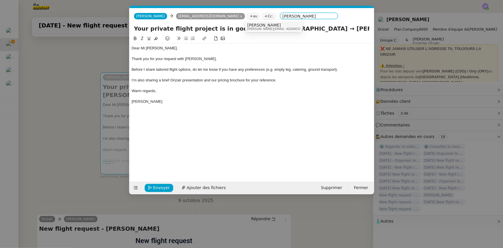
type input "[PERSON_NAME]"
click at [254, 25] on span "[PERSON_NAME]" at bounding box center [288, 25] width 82 height 5
click at [282, 80] on div "I’m also sharing a brief Orizair presentation and our pricing brochure for your…" at bounding box center [252, 80] width 240 height 5
click at [209, 187] on span "Ajouter des fichiers" at bounding box center [206, 187] width 39 height 7
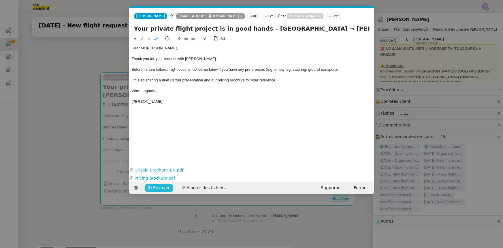
click at [162, 187] on span "Envoyer" at bounding box center [161, 187] width 16 height 7
click at [162, 187] on span "Confirmer l'envoi" at bounding box center [170, 187] width 35 height 7
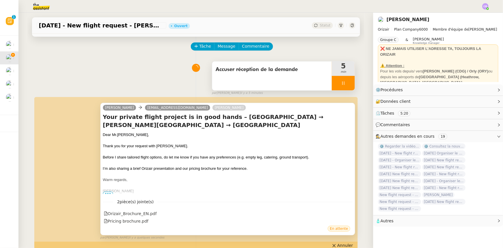
scroll to position [0, 0]
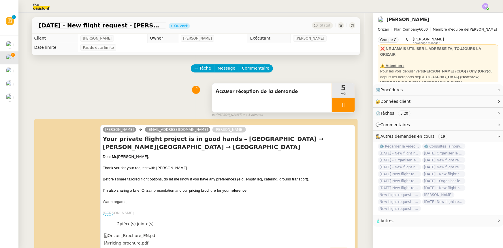
click at [332, 103] on div at bounding box center [343, 105] width 23 height 14
click at [344, 107] on button at bounding box center [350, 105] width 12 height 14
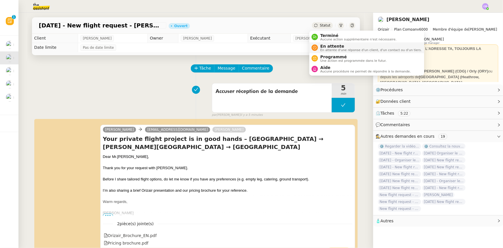
click at [330, 46] on span "En attente" at bounding box center [371, 46] width 102 height 5
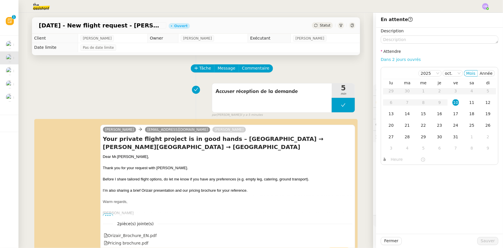
click at [391, 60] on link "Dans 2 jours ouvrés" at bounding box center [401, 59] width 40 height 5
type input "07:00"
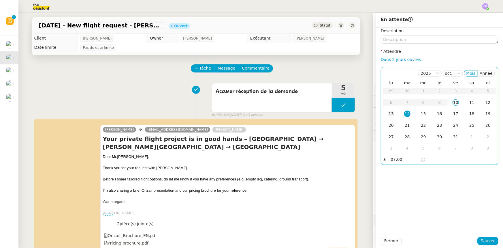
click at [388, 114] on div "13" at bounding box center [391, 113] width 6 height 6
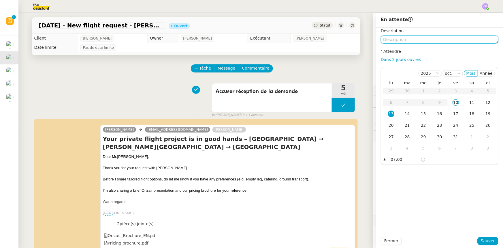
click at [425, 40] on textarea at bounding box center [440, 39] width 118 height 8
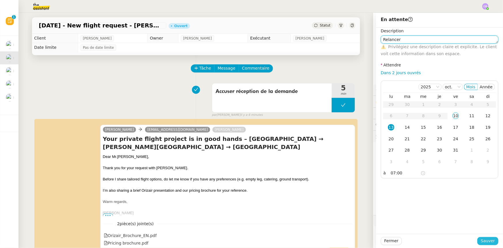
type textarea "Relancer"
click at [489, 240] on span "Sauver" at bounding box center [488, 240] width 14 height 7
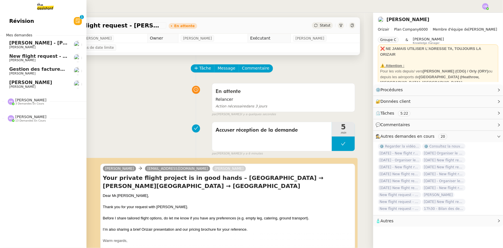
click at [38, 58] on span "New flight request - [PERSON_NAME]" at bounding box center [57, 55] width 96 height 5
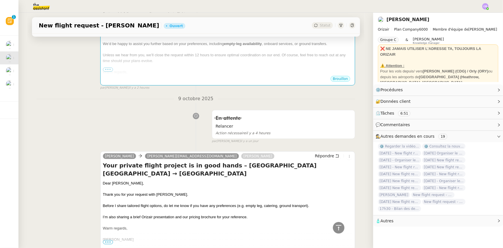
scroll to position [52, 0]
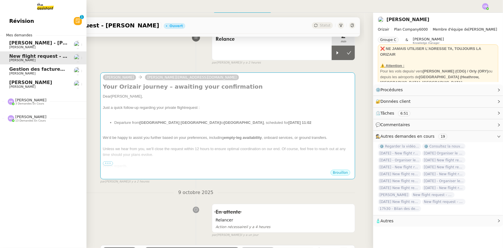
click at [26, 84] on span "[PERSON_NAME]" at bounding box center [30, 82] width 43 height 5
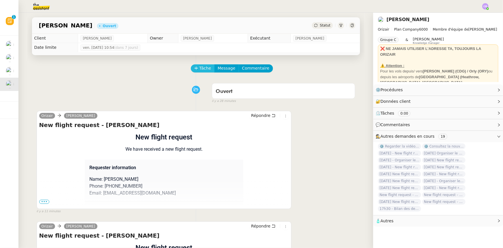
click at [200, 71] on span "Tâche" at bounding box center [206, 68] width 12 height 7
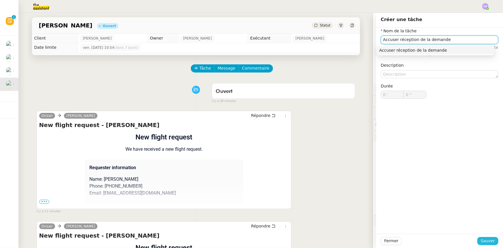
type input "Accuser réception de la demande"
click at [484, 243] on span "Sauver" at bounding box center [488, 240] width 14 height 7
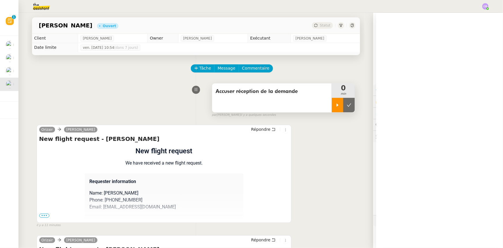
click at [332, 108] on div at bounding box center [338, 105] width 12 height 14
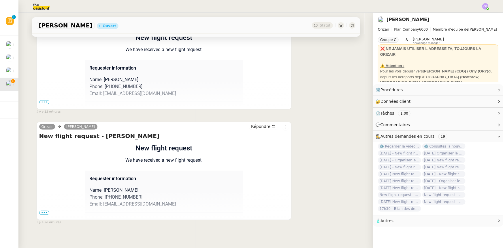
scroll to position [121, 0]
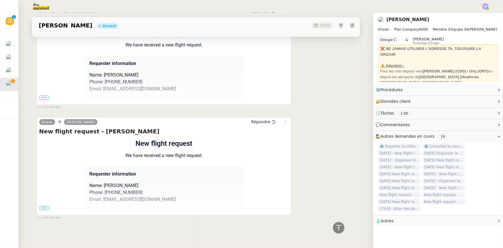
click at [40, 206] on span "•••" at bounding box center [44, 208] width 10 height 4
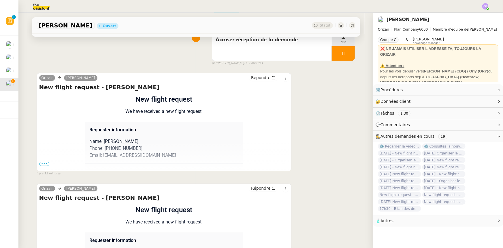
scroll to position [42, 0]
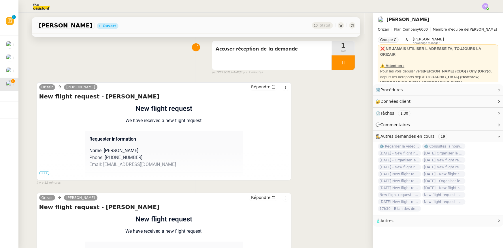
click at [42, 173] on span "•••" at bounding box center [44, 173] width 10 height 4
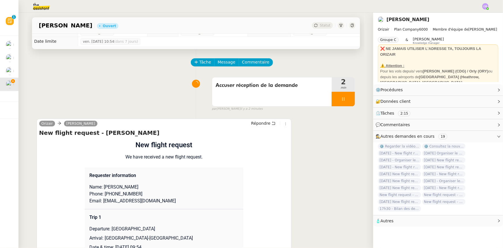
scroll to position [0, 0]
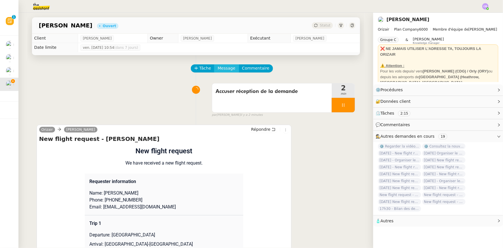
click at [221, 69] on span "Message" at bounding box center [227, 68] width 18 height 7
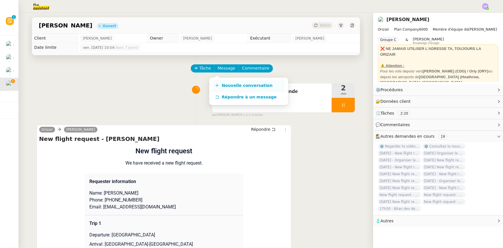
click at [239, 85] on span "Nouvelle conversation" at bounding box center [247, 85] width 51 height 5
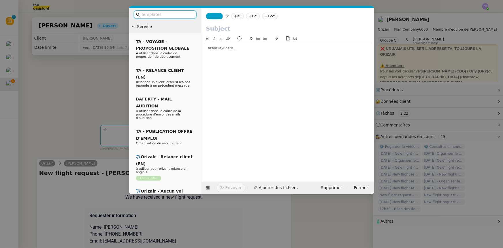
click at [172, 13] on input "text" at bounding box center [167, 14] width 52 height 7
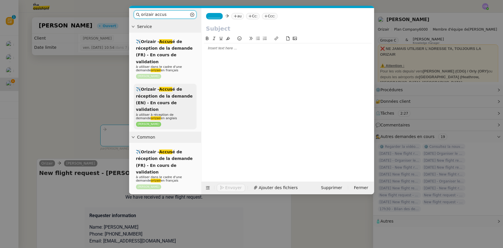
type input "orizair accus"
click at [170, 92] on div "✈️Orizair - Accus é de réception de la demande (EN) - En cours de validation à …" at bounding box center [165, 107] width 63 height 46
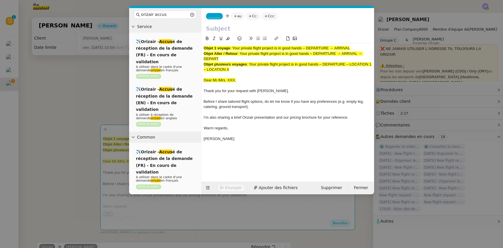
drag, startPoint x: 237, startPoint y: 70, endPoint x: 250, endPoint y: 66, distance: 13.9
click at [250, 66] on div "Objet plusieurs voyages : Your private flight project is in good hands – DEPART…" at bounding box center [288, 67] width 168 height 11
copy span "Your private flight project is in good hands – DEPARTURE – LOCATION 1 – LOCATIO…"
click at [224, 29] on input "text" at bounding box center [288, 28] width 164 height 9
paste input "Your private flight project is in good hands – DEPARTURE – LOCATION 1 – LOCATIO…"
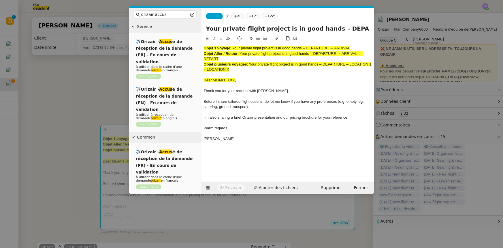
scroll to position [0, 72]
type input "Your private flight project is in good hands – DEPARTURE – LOCATION 1 – LOCATIO…"
drag, startPoint x: 234, startPoint y: 70, endPoint x: 201, endPoint y: 48, distance: 39.8
click at [202, 48] on nz-spin "Objet 1 voyage : Your private flight project is in good hands – DEPARTURE → ARR…" at bounding box center [288, 105] width 173 height 140
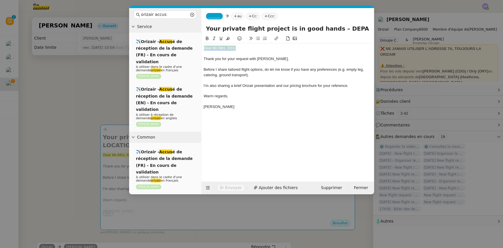
drag, startPoint x: 236, startPoint y: 48, endPoint x: 204, endPoint y: 48, distance: 32.0
click at [204, 48] on div "Dear Mr./Mrs. XXX," at bounding box center [288, 48] width 168 height 5
click at [228, 38] on icon at bounding box center [228, 38] width 4 height 4
click at [234, 47] on div "Dear Mr./Mrs. XXX," at bounding box center [288, 48] width 168 height 5
click at [209, 186] on icon at bounding box center [208, 188] width 4 height 4
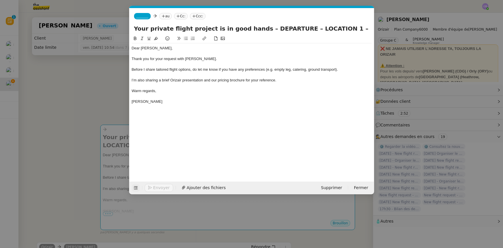
drag, startPoint x: 289, startPoint y: 27, endPoint x: 257, endPoint y: 29, distance: 31.5
click at [257, 29] on input "Your private flight project is in good hands – DEPARTURE – LOCATION 1 – LOCATIO…" at bounding box center [252, 28] width 236 height 9
drag, startPoint x: 335, startPoint y: 29, endPoint x: 341, endPoint y: 27, distance: 6.8
click at [341, 27] on input "Your private flight project is in good hands – [GEOGRAPHIC_DATA] – LOCATION 1 –…" at bounding box center [252, 28] width 236 height 9
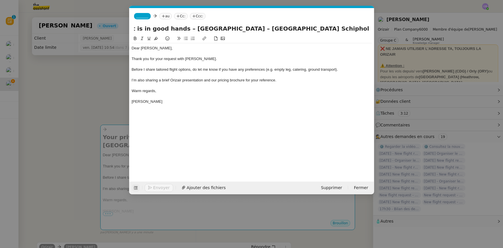
scroll to position [0, 84]
drag, startPoint x: 336, startPoint y: 28, endPoint x: 367, endPoint y: 27, distance: 31.7
click at [367, 27] on input "Your private flight project is in good hands – [GEOGRAPHIC_DATA] – [GEOGRAPHIC_…" at bounding box center [252, 28] width 236 height 9
type input "Your private flight project is in good hands – [GEOGRAPHIC_DATA] – [GEOGRAPHIC_…"
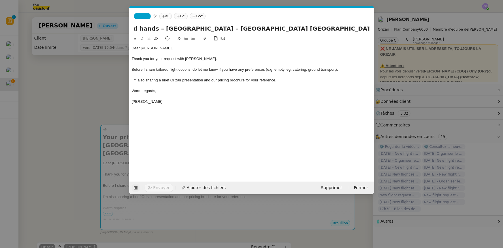
click at [270, 56] on div at bounding box center [252, 53] width 240 height 5
click at [142, 16] on span "_______" at bounding box center [142, 16] width 12 height 4
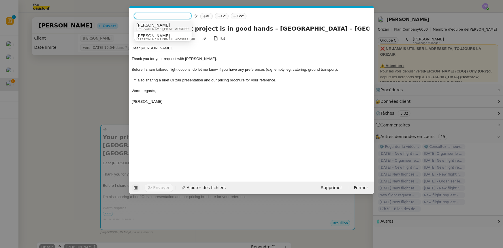
click at [148, 27] on span "[PERSON_NAME][EMAIL_ADDRESS][DOMAIN_NAME]" at bounding box center [177, 28] width 82 height 3
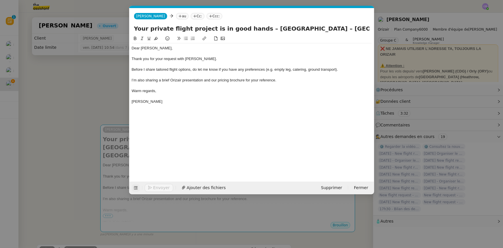
click at [104, 92] on nz-modal-container "orizair accus Service ✈️Orizair - Accus é de réception de la demande (FR) - En …" at bounding box center [251, 124] width 503 height 248
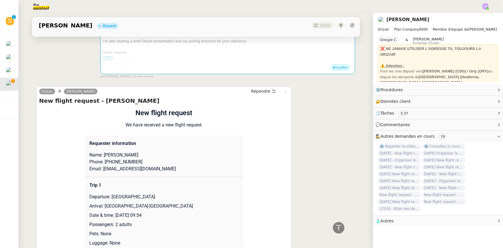
scroll to position [183, 0]
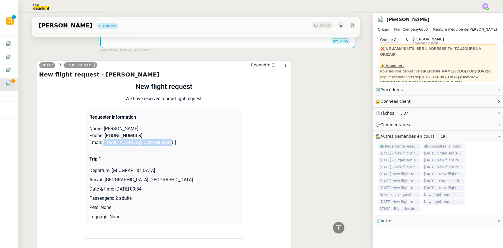
drag, startPoint x: 161, startPoint y: 144, endPoint x: 101, endPoint y: 144, distance: 60.0
click at [101, 144] on p "Email: [EMAIL_ADDRESS][DOMAIN_NAME]" at bounding box center [163, 142] width 149 height 7
copy p "[EMAIL_ADDRESS][DOMAIN_NAME]"
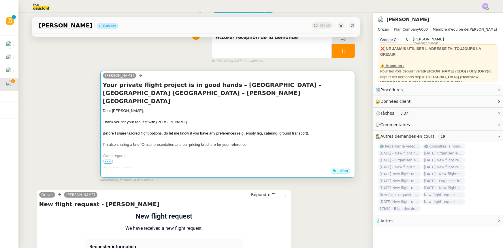
scroll to position [52, 0]
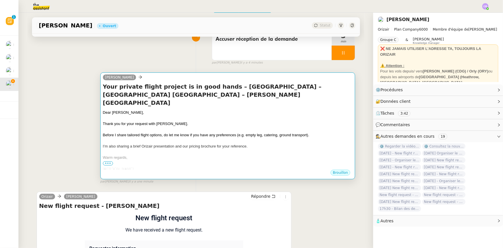
click at [208, 127] on div at bounding box center [228, 130] width 250 height 6
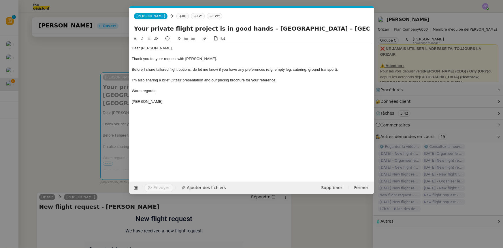
scroll to position [0, 34]
click at [176, 16] on nz-tag "au" at bounding box center [182, 16] width 12 height 6
paste input "[EMAIL_ADDRESS][DOMAIN_NAME]"
type input "[EMAIL_ADDRESS][DOMAIN_NAME]"
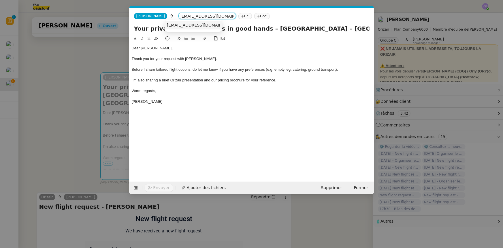
click at [177, 26] on span "[EMAIL_ADDRESS][DOMAIN_NAME]" at bounding box center [202, 25] width 71 height 5
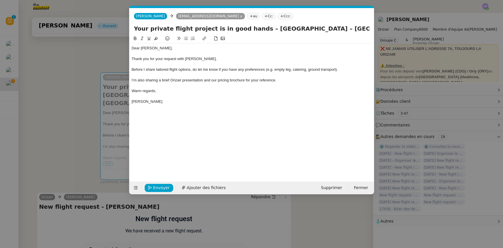
click at [278, 17] on nz-tag "Ccc:" at bounding box center [286, 16] width 16 height 6
type input "[PERSON_NAME]"
click at [279, 25] on span "[PERSON_NAME]" at bounding box center [297, 25] width 82 height 5
click at [283, 83] on div at bounding box center [252, 85] width 240 height 5
click at [213, 187] on span "Ajouter des fichiers" at bounding box center [206, 187] width 39 height 7
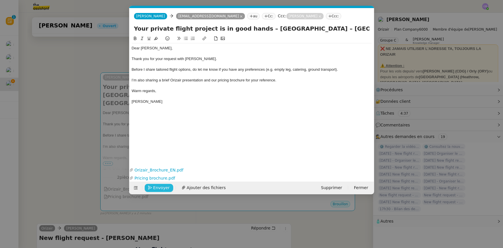
click at [158, 187] on span "Envoyer" at bounding box center [161, 187] width 16 height 7
click at [158, 187] on span "Confirmer l'envoi" at bounding box center [170, 187] width 35 height 7
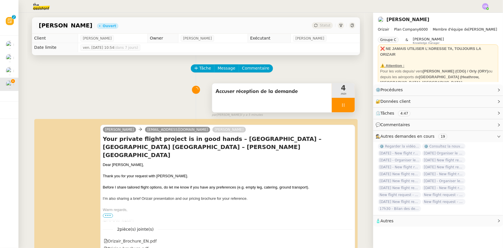
click at [332, 102] on div at bounding box center [343, 105] width 23 height 14
click at [344, 109] on button at bounding box center [350, 105] width 12 height 14
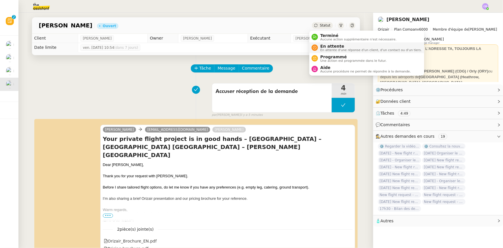
click at [328, 47] on span "En attente" at bounding box center [371, 46] width 102 height 5
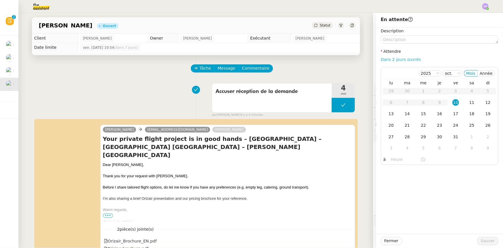
click at [388, 61] on link "Dans 2 jours ouvrés" at bounding box center [401, 59] width 40 height 5
type input "07:00"
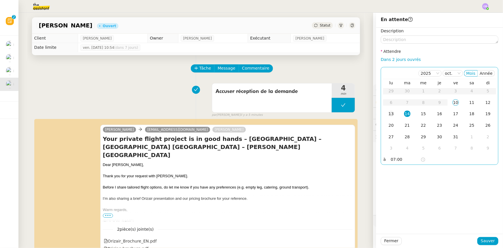
click at [388, 115] on div "13" at bounding box center [391, 113] width 6 height 6
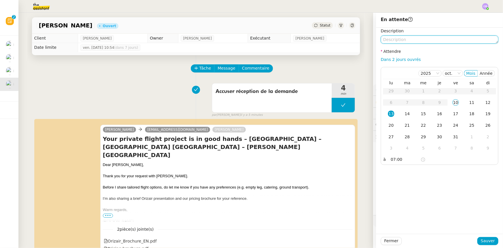
click at [400, 40] on textarea at bounding box center [440, 39] width 118 height 8
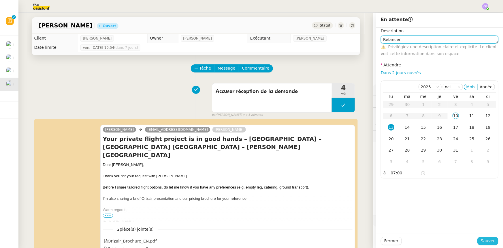
type textarea "Relancer"
click at [485, 242] on span "Sauver" at bounding box center [488, 240] width 14 height 7
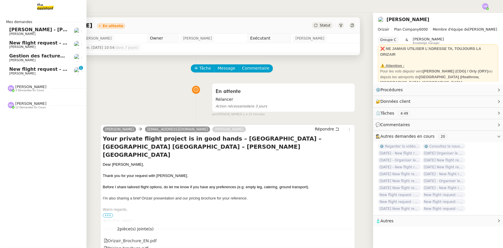
click at [37, 70] on span "New flight request - [PERSON_NAME]" at bounding box center [57, 68] width 96 height 5
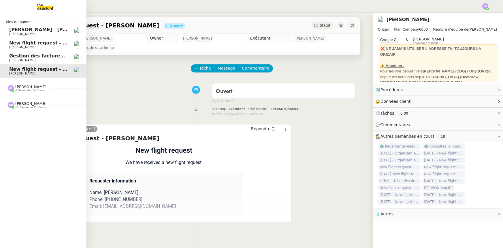
drag, startPoint x: 28, startPoint y: 31, endPoint x: 59, endPoint y: 59, distance: 41.9
click at [28, 31] on span "[PERSON_NAME] - [PERSON_NAME]" at bounding box center [54, 29] width 91 height 5
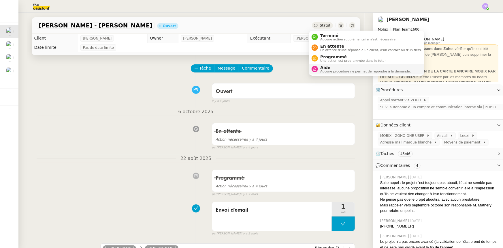
click at [325, 68] on span "Aide" at bounding box center [365, 67] width 91 height 5
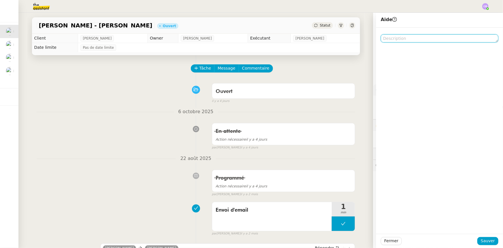
click at [391, 40] on textarea at bounding box center [440, 38] width 118 height 8
click at [383, 38] on textarea "A réattribuer" at bounding box center [440, 38] width 118 height 8
click at [0, 0] on lt-span "À réattribuer" at bounding box center [0, 0] width 0 height 0
type textarea "À réattribuer"
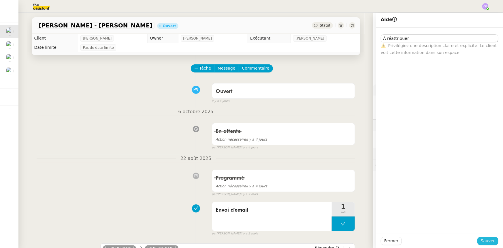
click at [481, 241] on span "Sauver" at bounding box center [488, 240] width 14 height 7
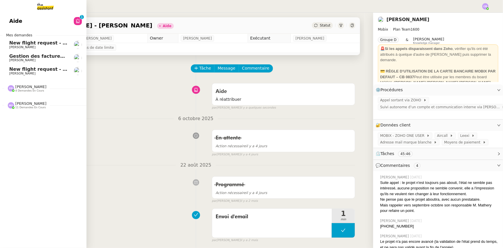
click at [19, 23] on link "Aide 0 1 2 3 4 5 6 7 8 9" at bounding box center [43, 20] width 87 height 13
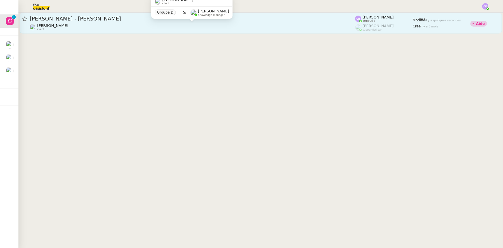
click at [100, 27] on div "[PERSON_NAME] client" at bounding box center [193, 26] width 326 height 7
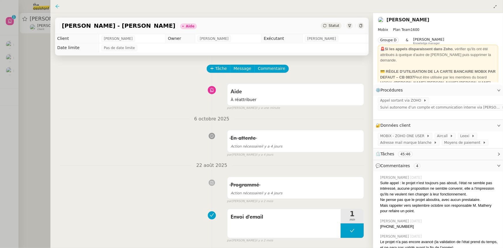
click at [57, 8] on icon at bounding box center [57, 6] width 4 height 4
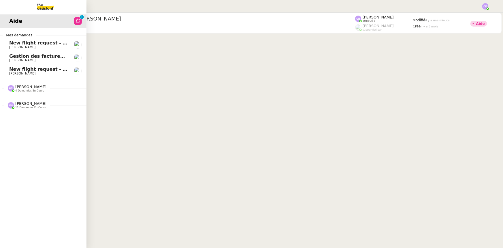
click at [44, 7] on img at bounding box center [40, 6] width 45 height 13
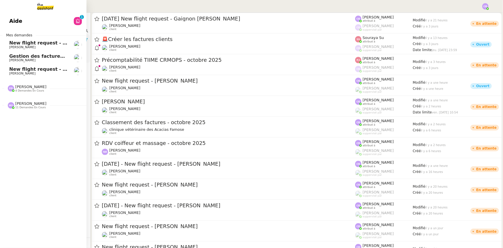
click at [30, 45] on span "New flight request - [PERSON_NAME]" at bounding box center [57, 42] width 96 height 5
